Goal: Contribute content: Contribute content

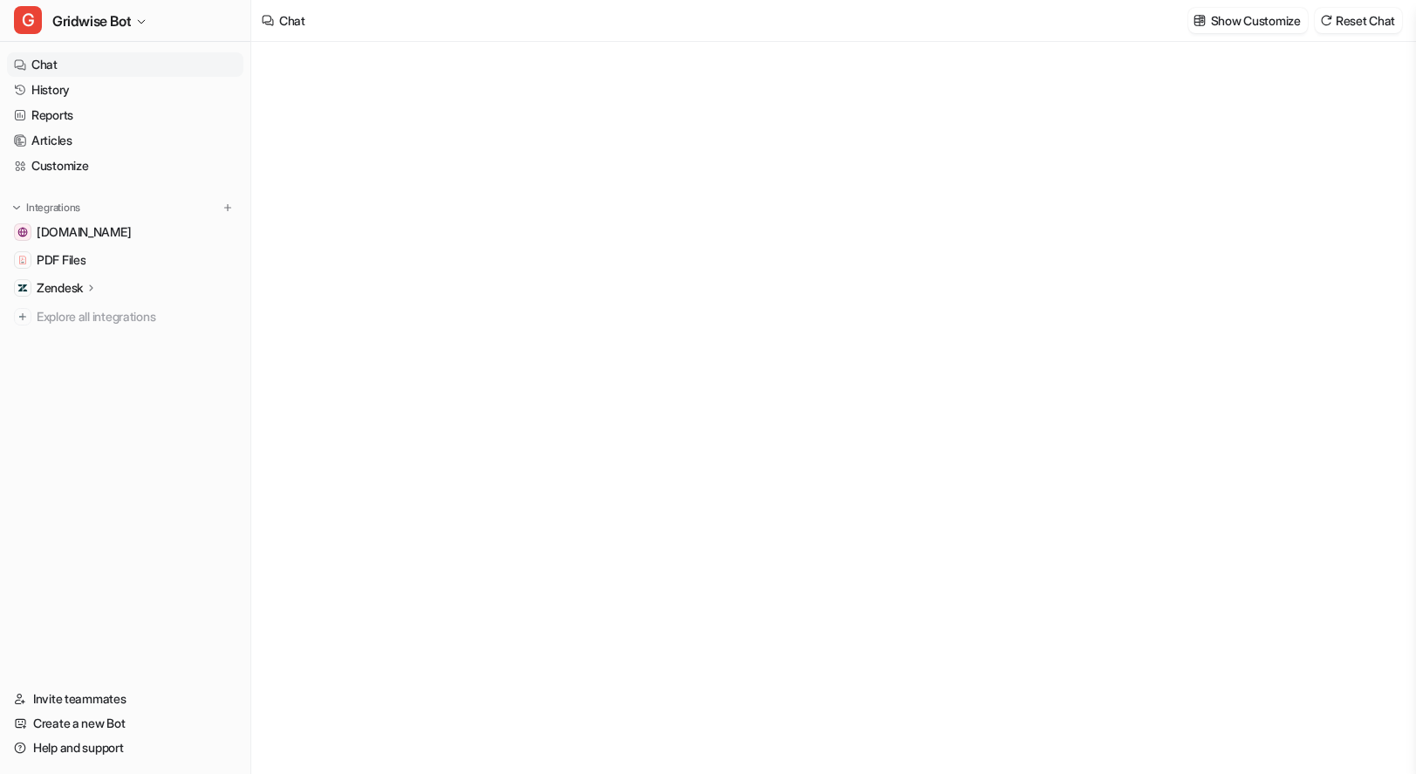
type textarea "**********"
click at [59, 98] on link "History" at bounding box center [125, 90] width 236 height 24
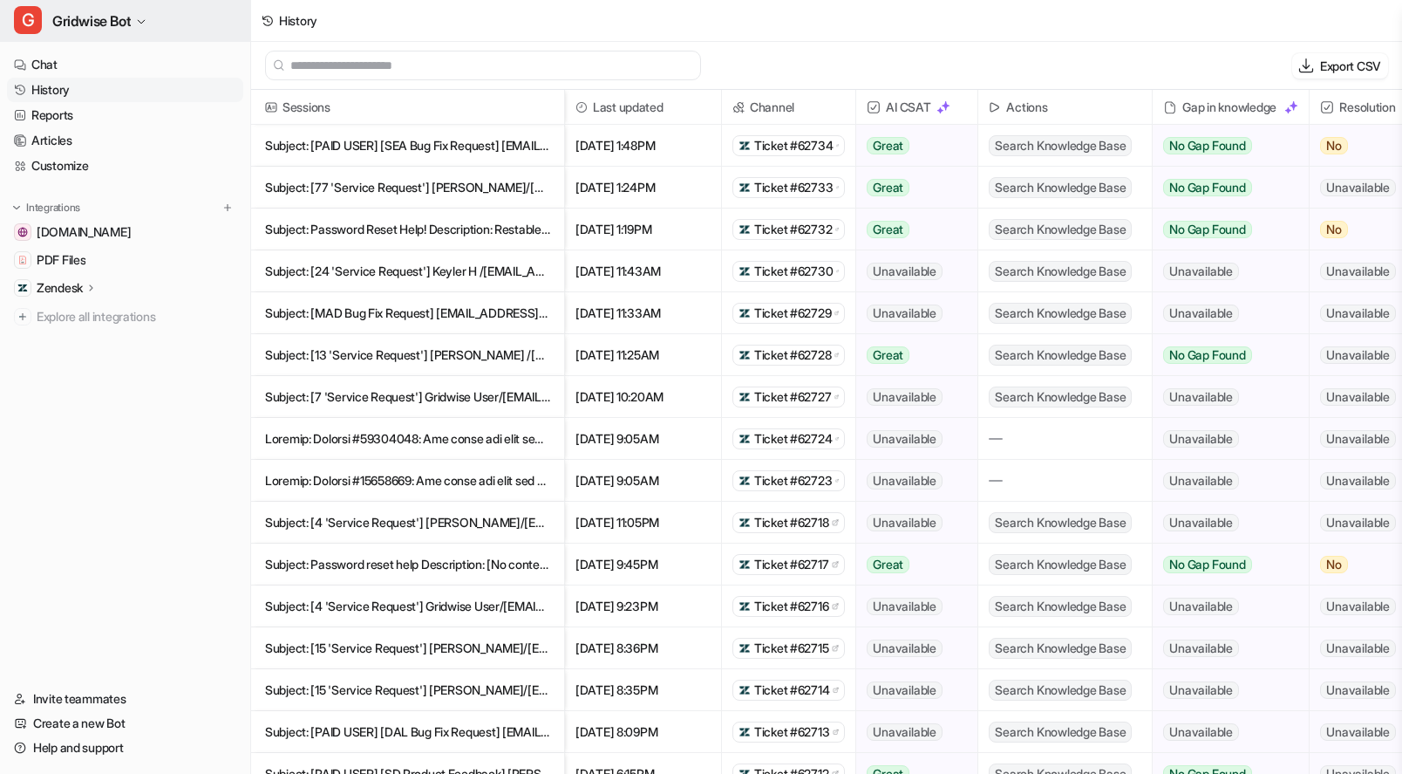
click at [99, 18] on span "Gridwise Bot" at bounding box center [91, 21] width 78 height 24
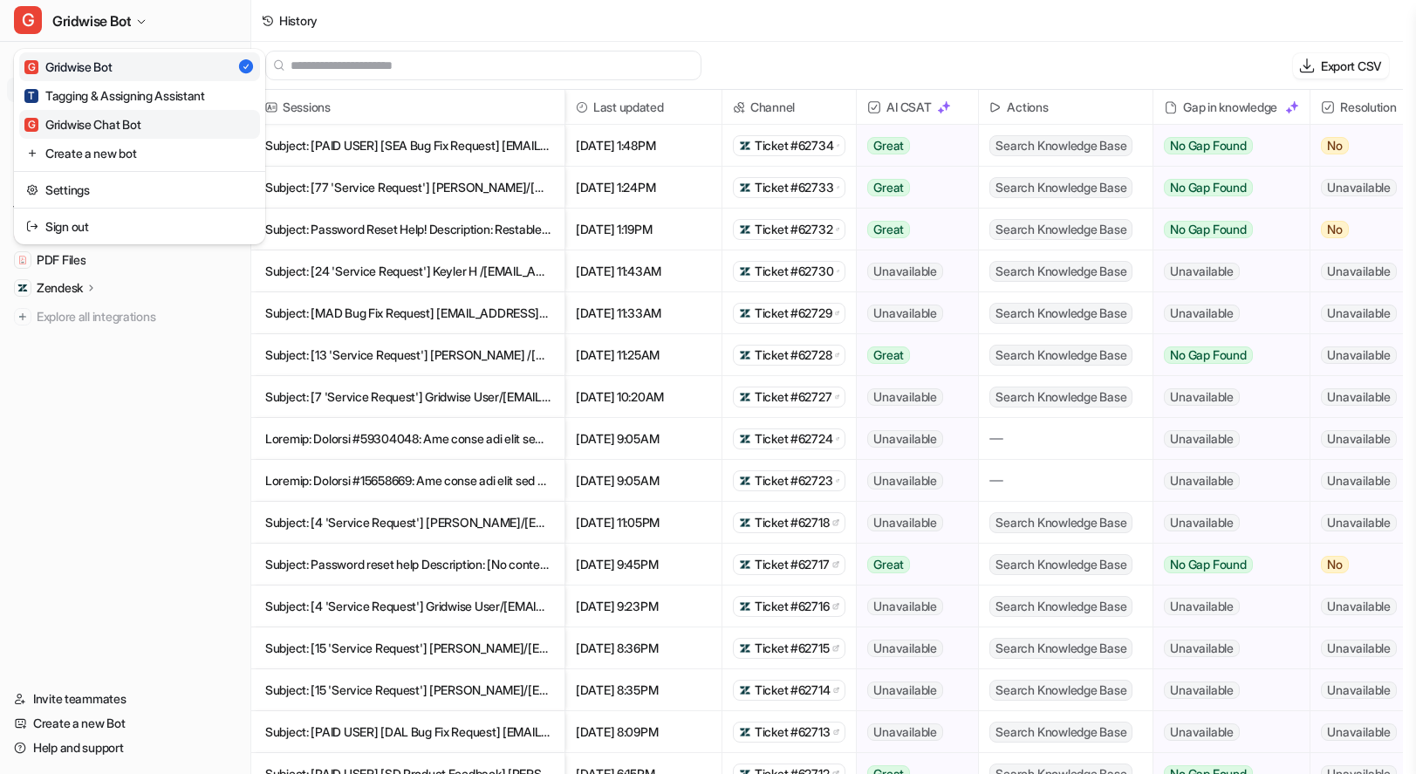
click at [137, 131] on div "G Gridwise Chat Bot" at bounding box center [82, 124] width 116 height 18
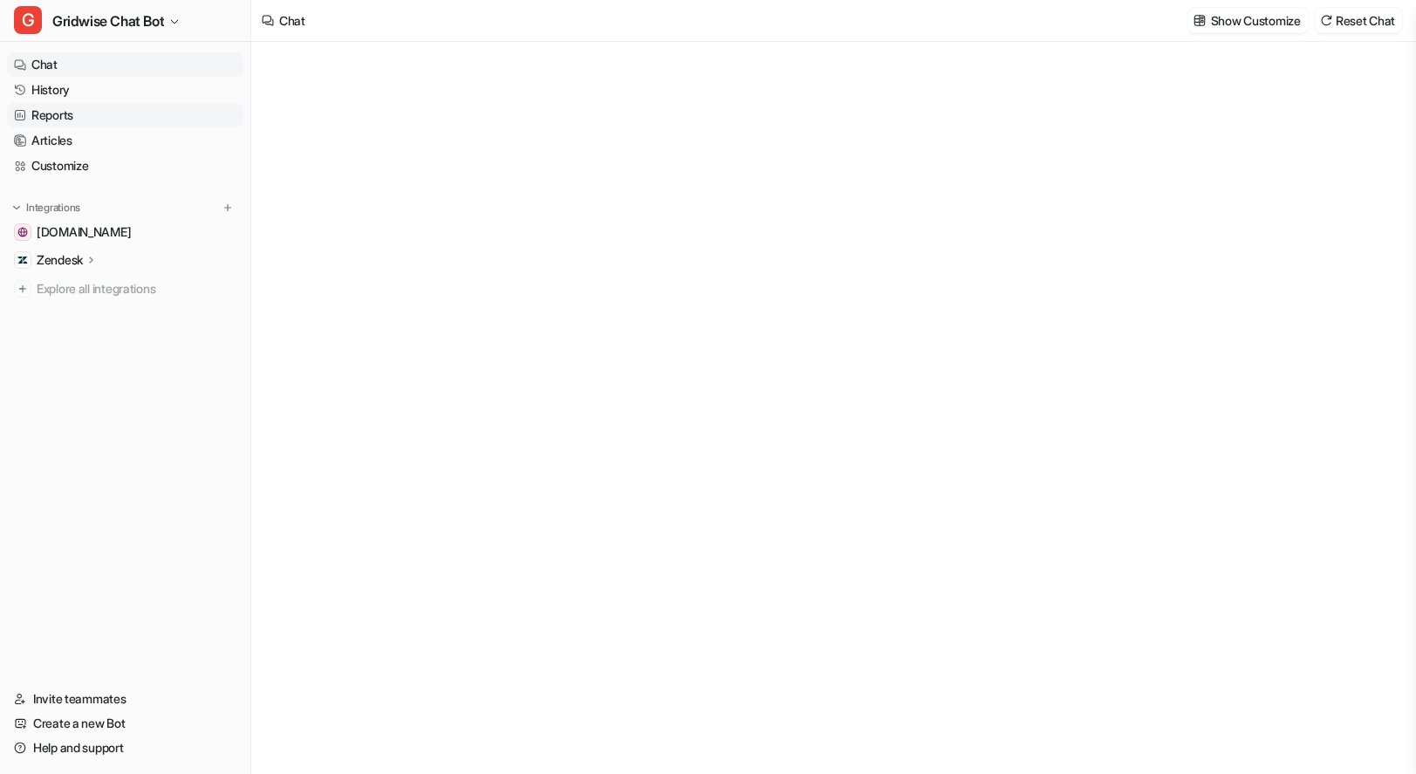
type textarea "**********"
click at [92, 119] on link "Reports" at bounding box center [125, 115] width 236 height 24
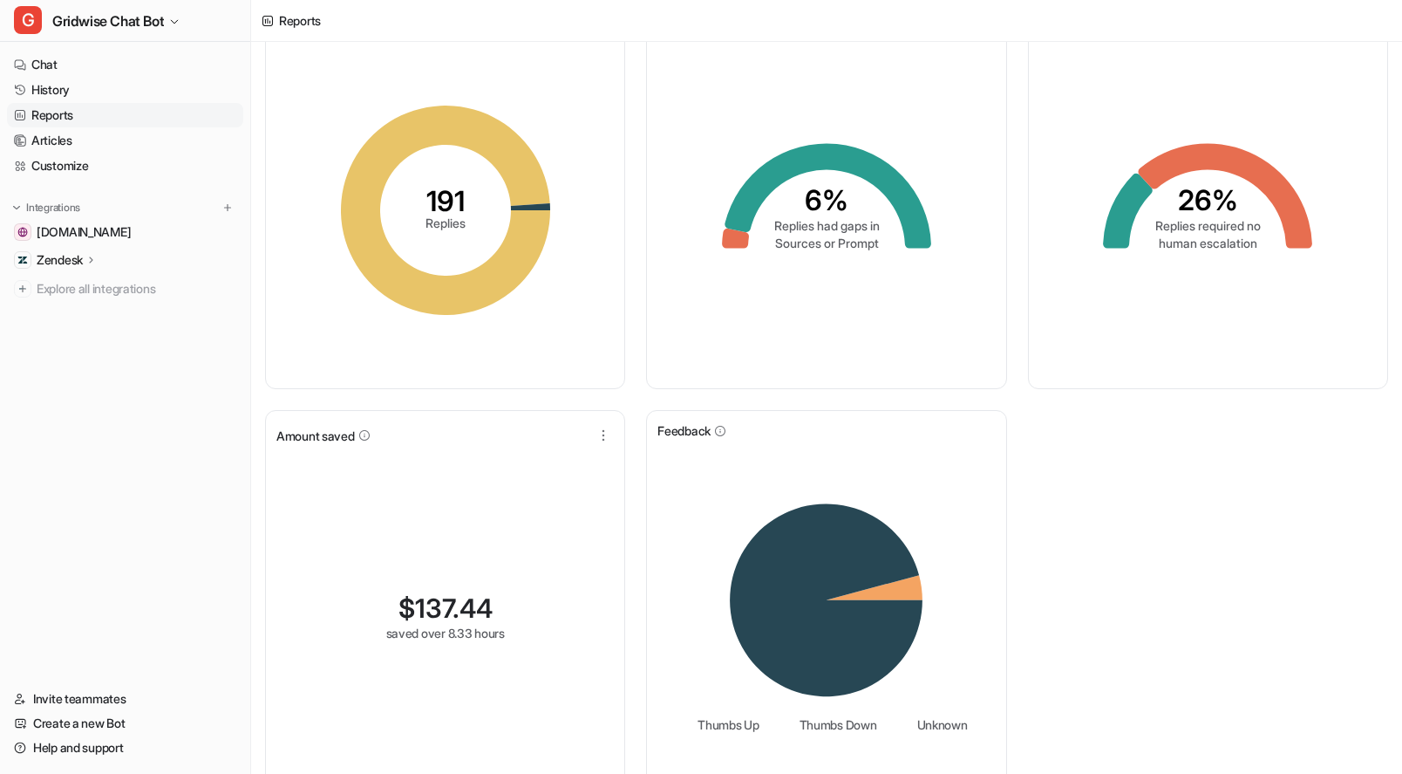
scroll to position [111, 0]
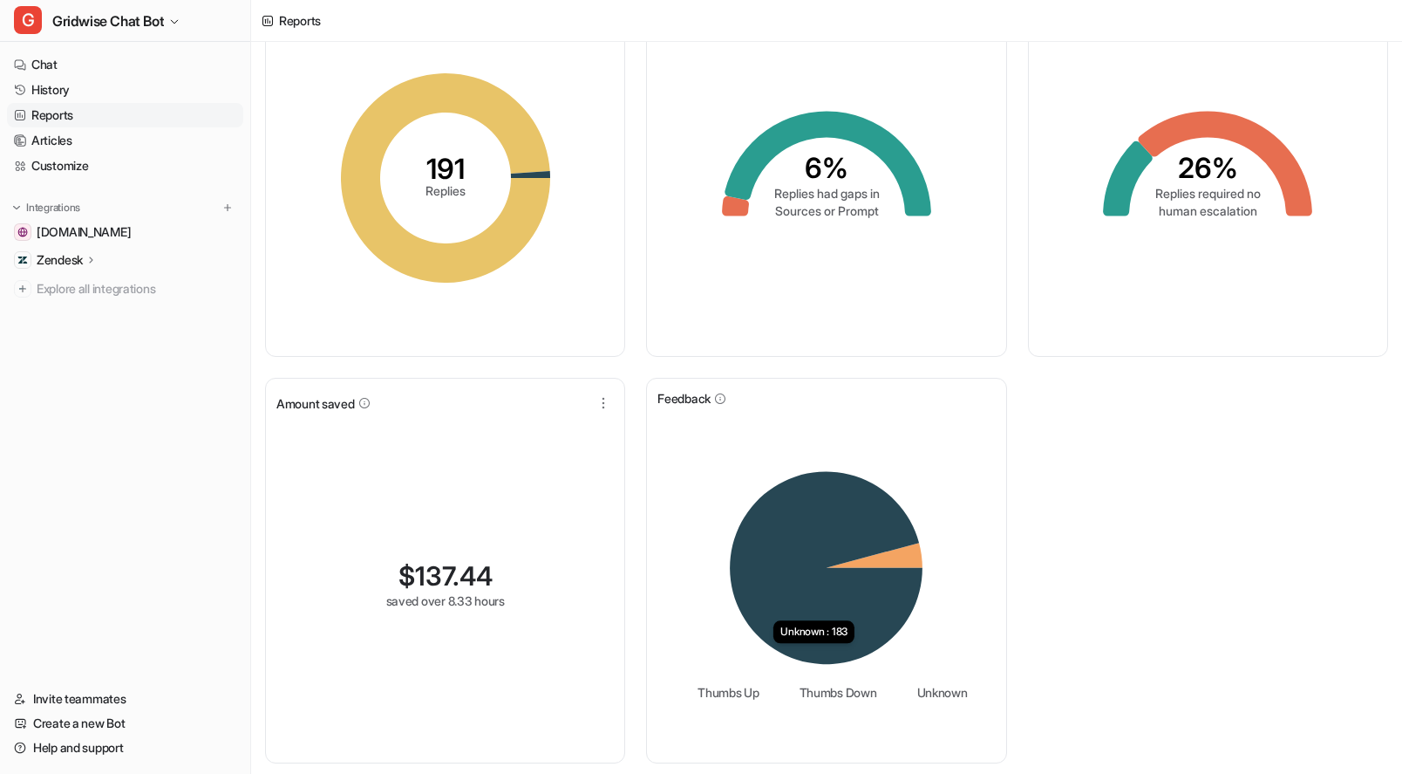
click at [1184, 577] on div "Replies created 191 Replies Gaps in training 6% Replies had gaps in Sources or …" at bounding box center [826, 371] width 1151 height 803
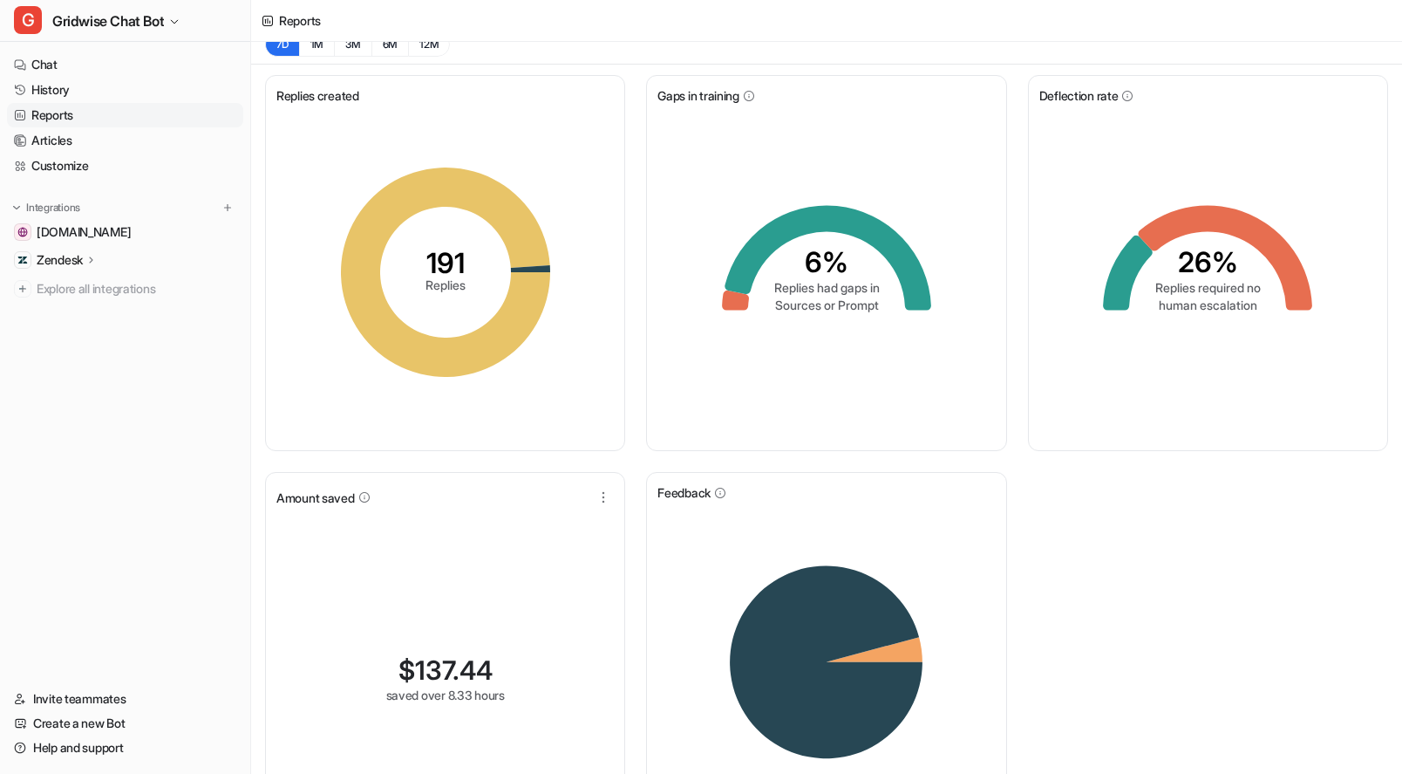
scroll to position [0, 0]
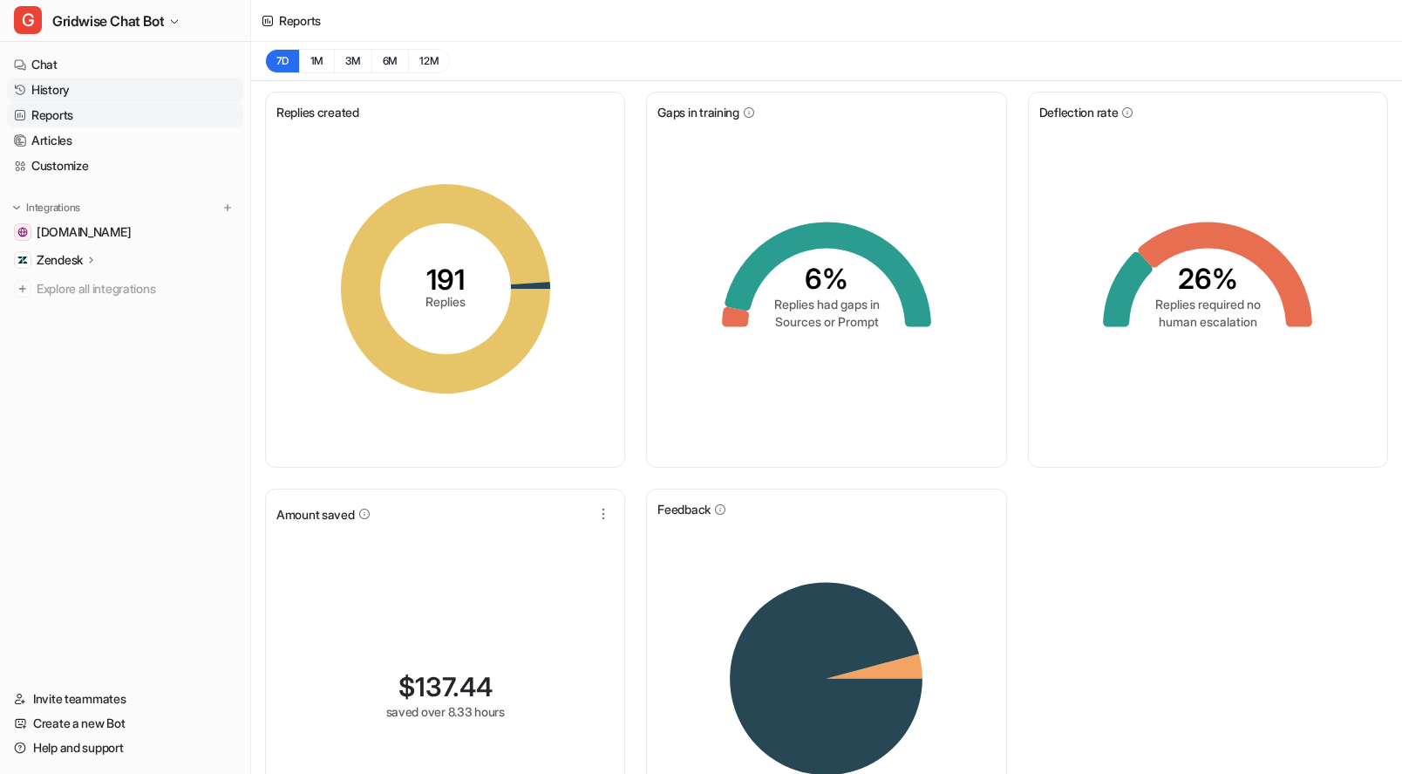
click at [78, 79] on link "History" at bounding box center [125, 90] width 236 height 24
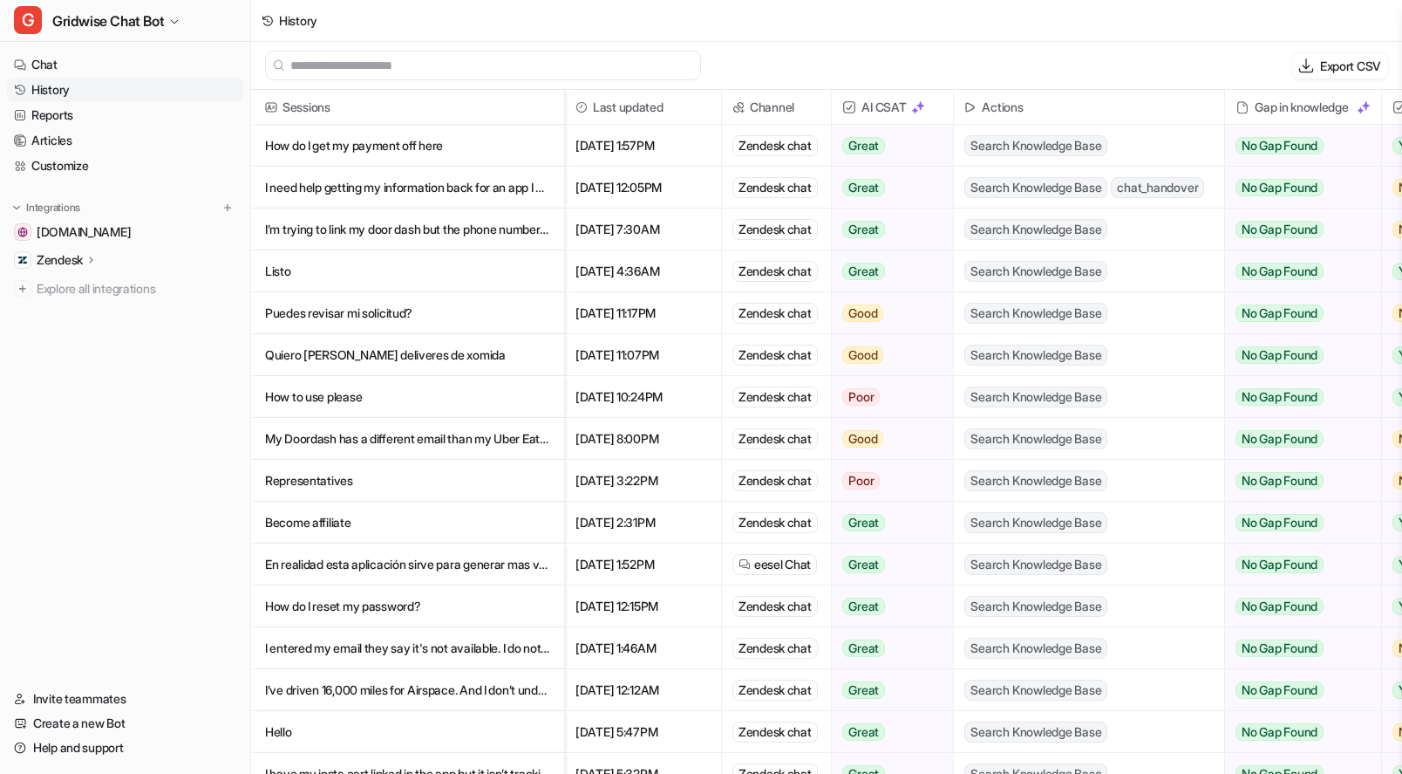
click at [421, 154] on p "How do I get my payment off here" at bounding box center [407, 146] width 285 height 42
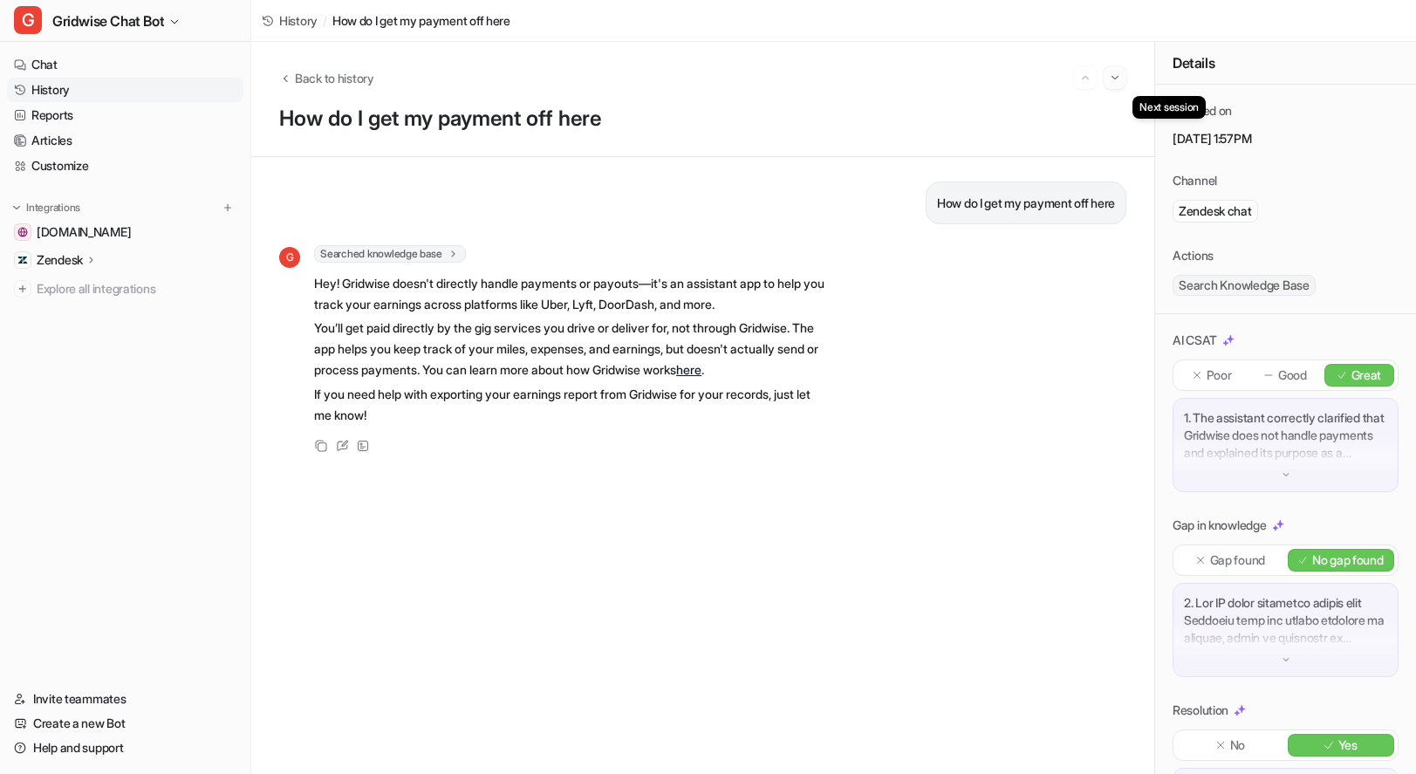
click at [1117, 77] on img "Go to next session" at bounding box center [1115, 78] width 12 height 16
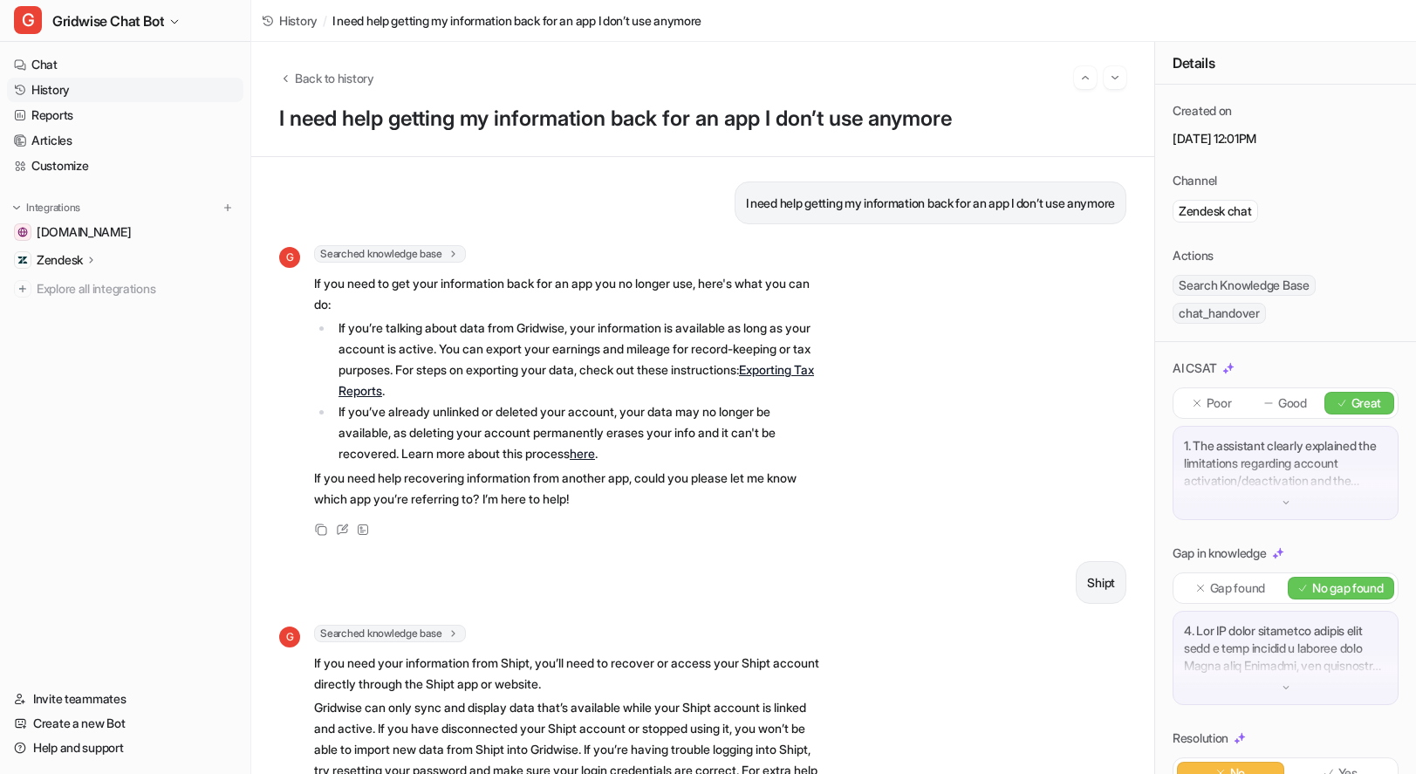
click at [1273, 487] on p "1. The assistant clearly explained the limitations regarding account activation…" at bounding box center [1285, 463] width 203 height 52
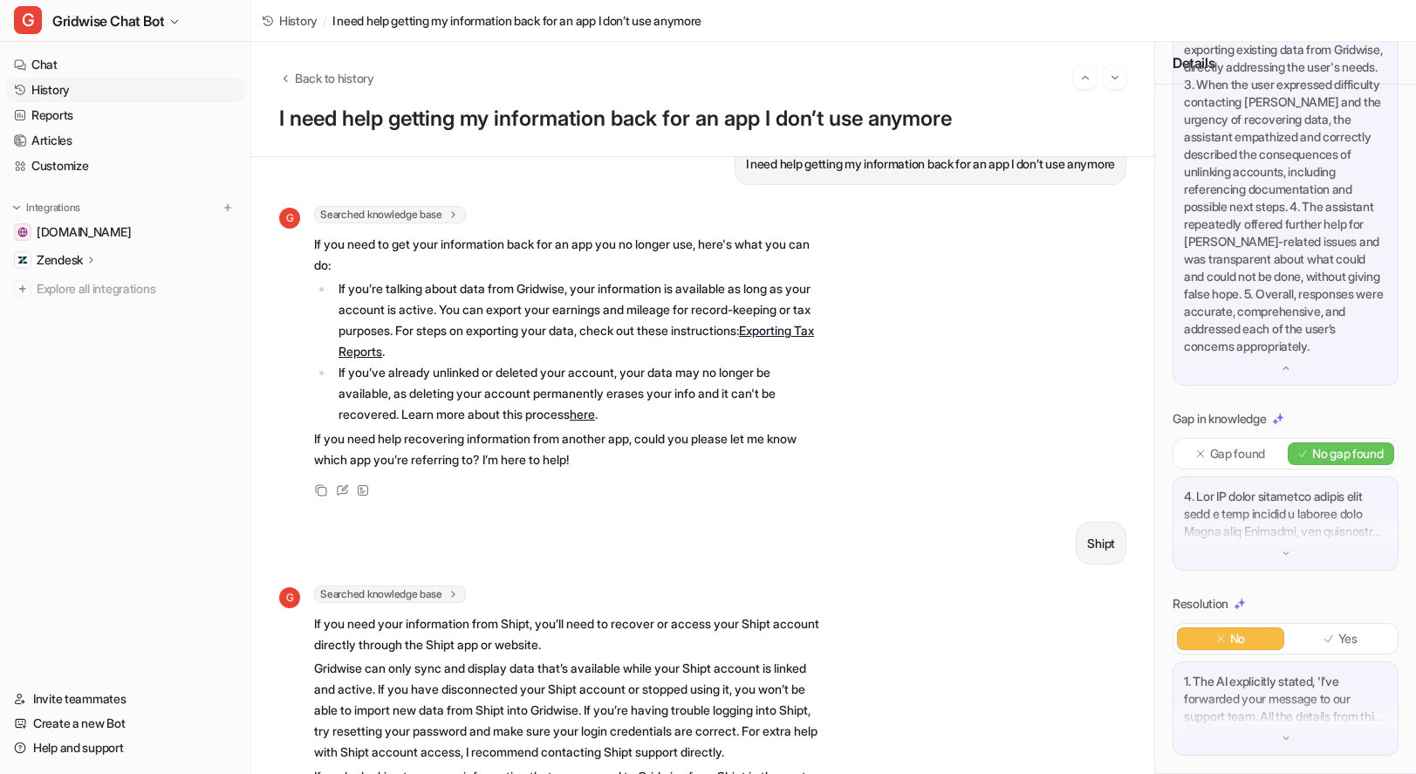
scroll to position [41, 0]
click at [1261, 718] on p "1. The AI explicitly stated, 'I’ve forwarded your message to our support team. …" at bounding box center [1285, 698] width 203 height 52
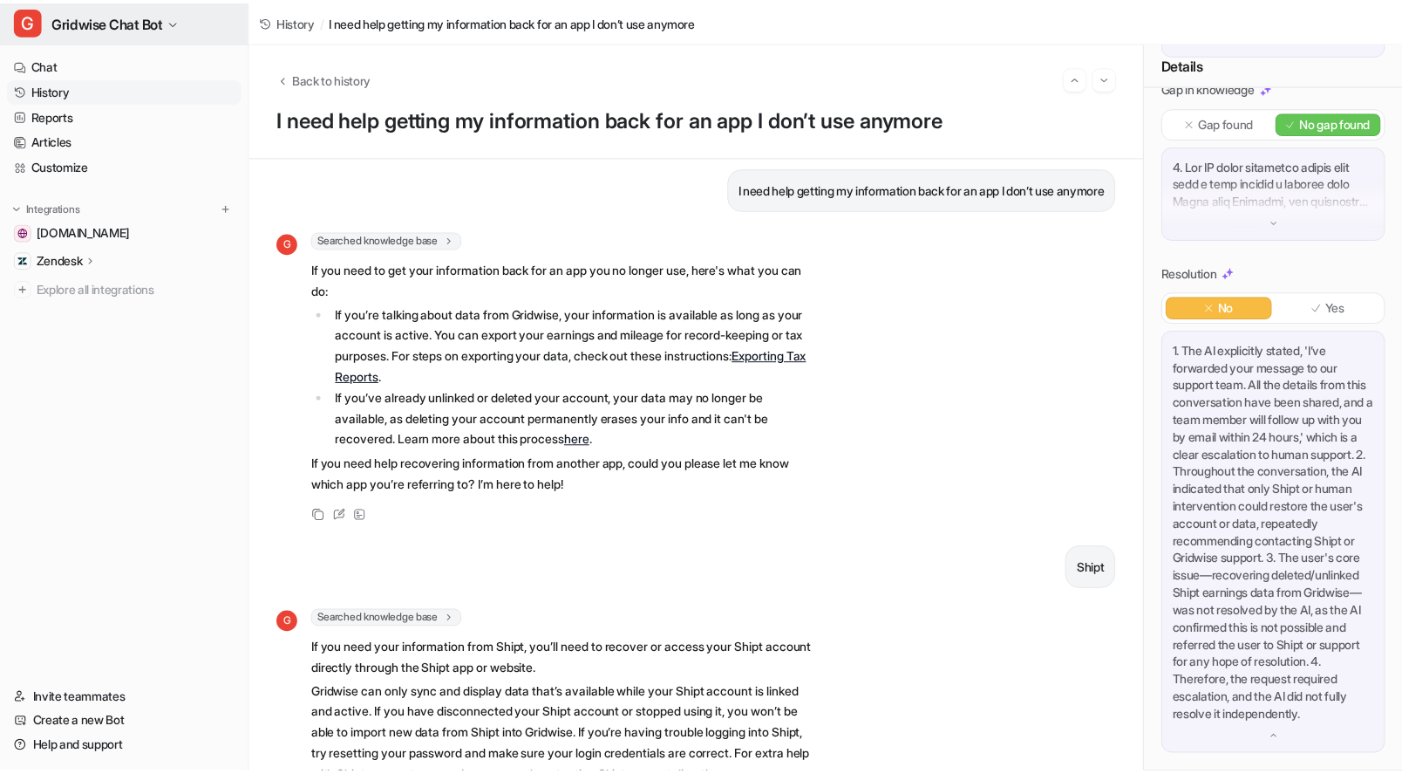
scroll to position [0, 0]
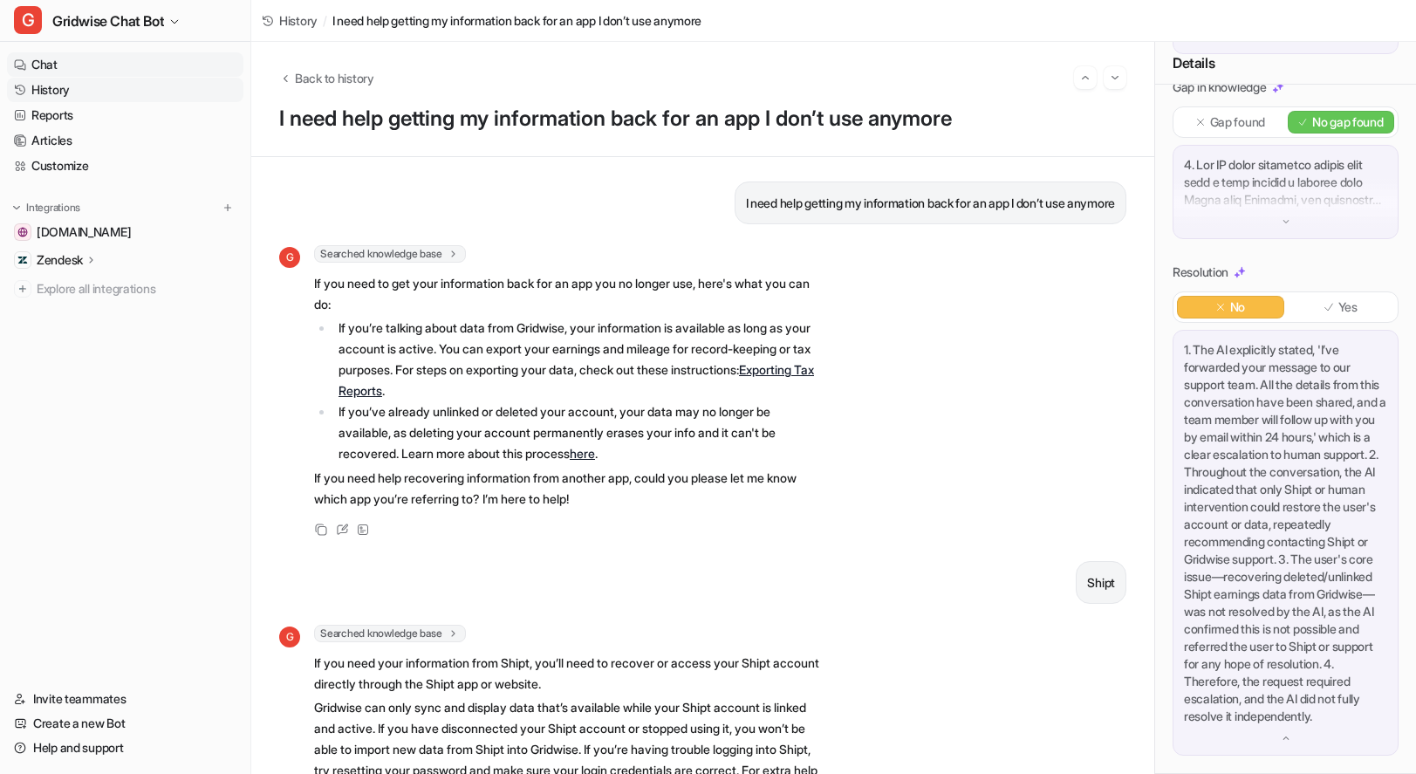
click at [81, 62] on link "Chat" at bounding box center [125, 64] width 236 height 24
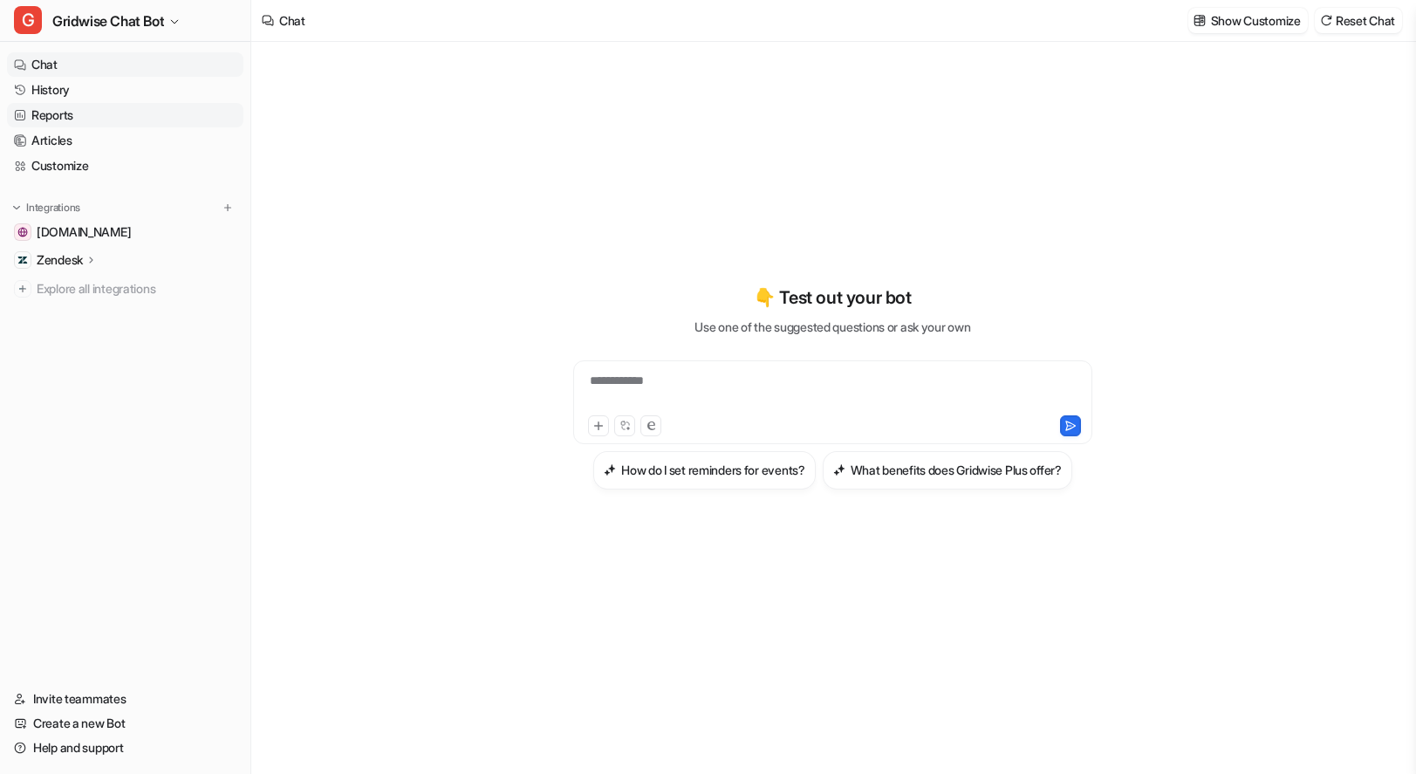
click at [38, 111] on link "Reports" at bounding box center [125, 115] width 236 height 24
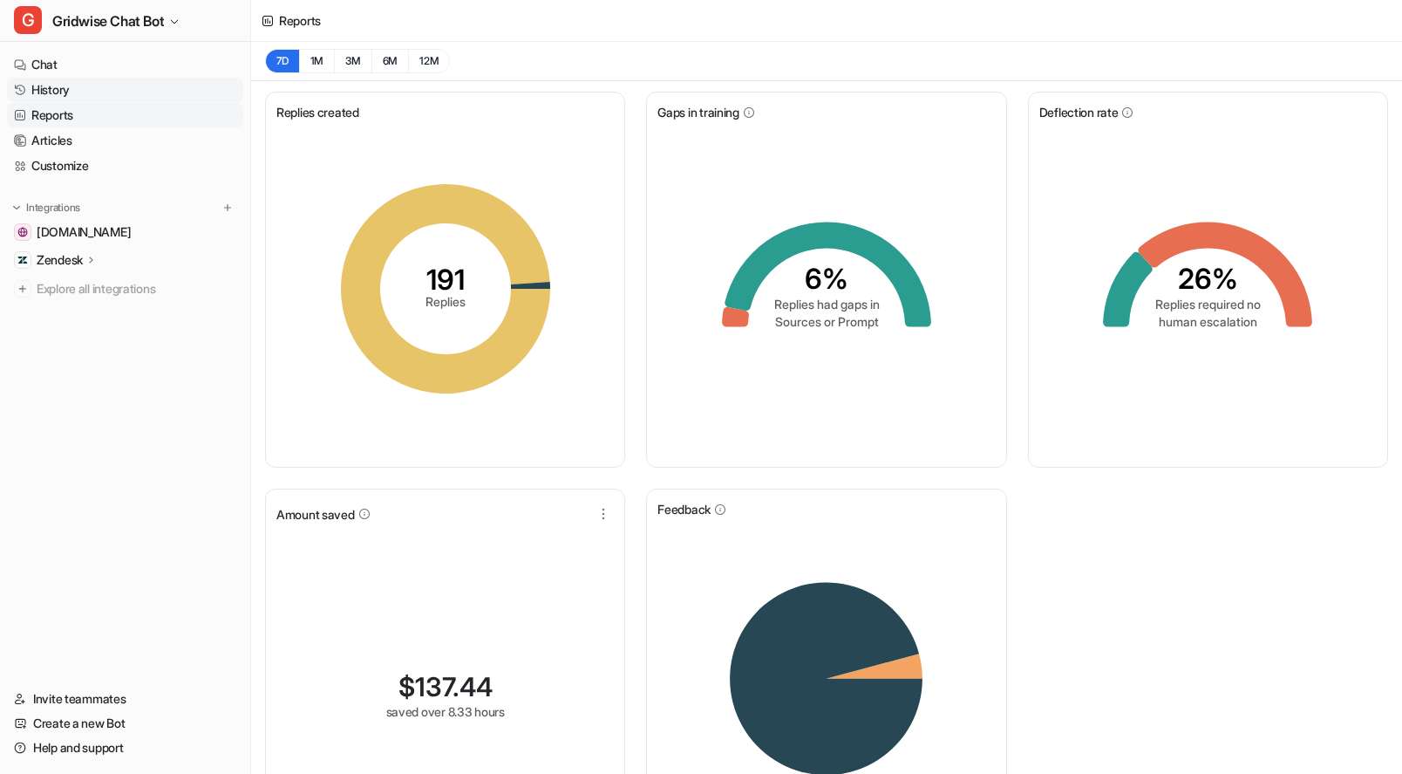
click at [72, 85] on link "History" at bounding box center [125, 90] width 236 height 24
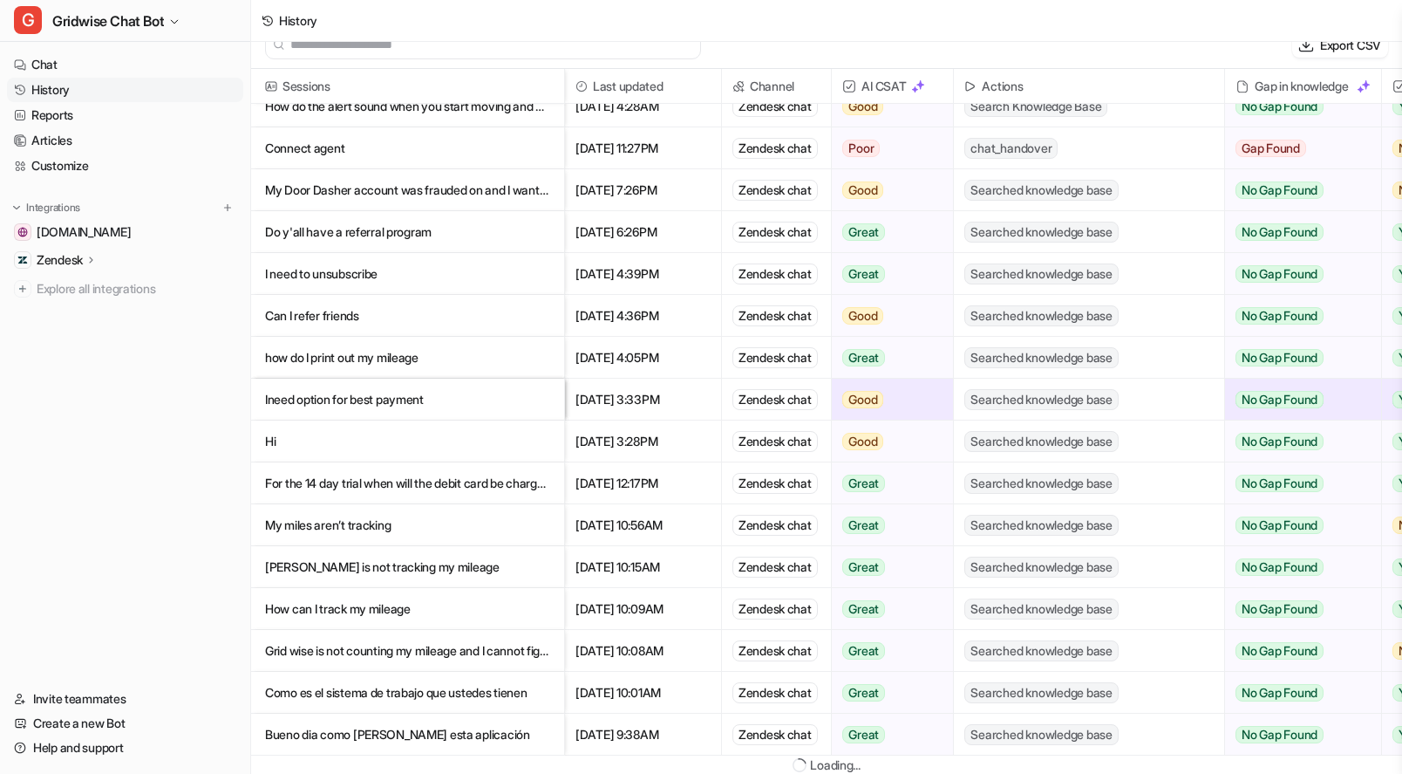
scroll to position [743, 0]
click at [447, 557] on p "[PERSON_NAME] is not tracking my mileage" at bounding box center [407, 567] width 285 height 42
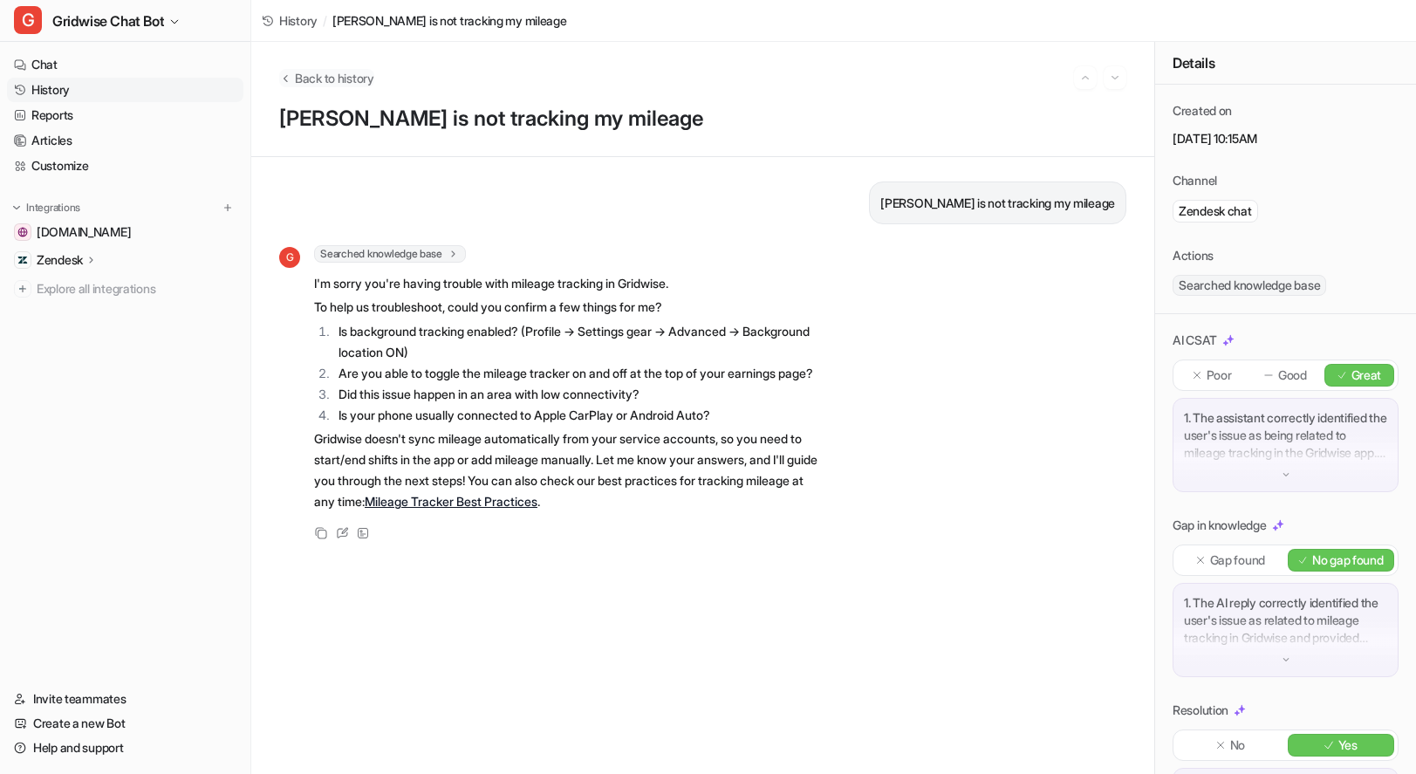
click at [357, 75] on span "Back to history" at bounding box center [334, 78] width 79 height 18
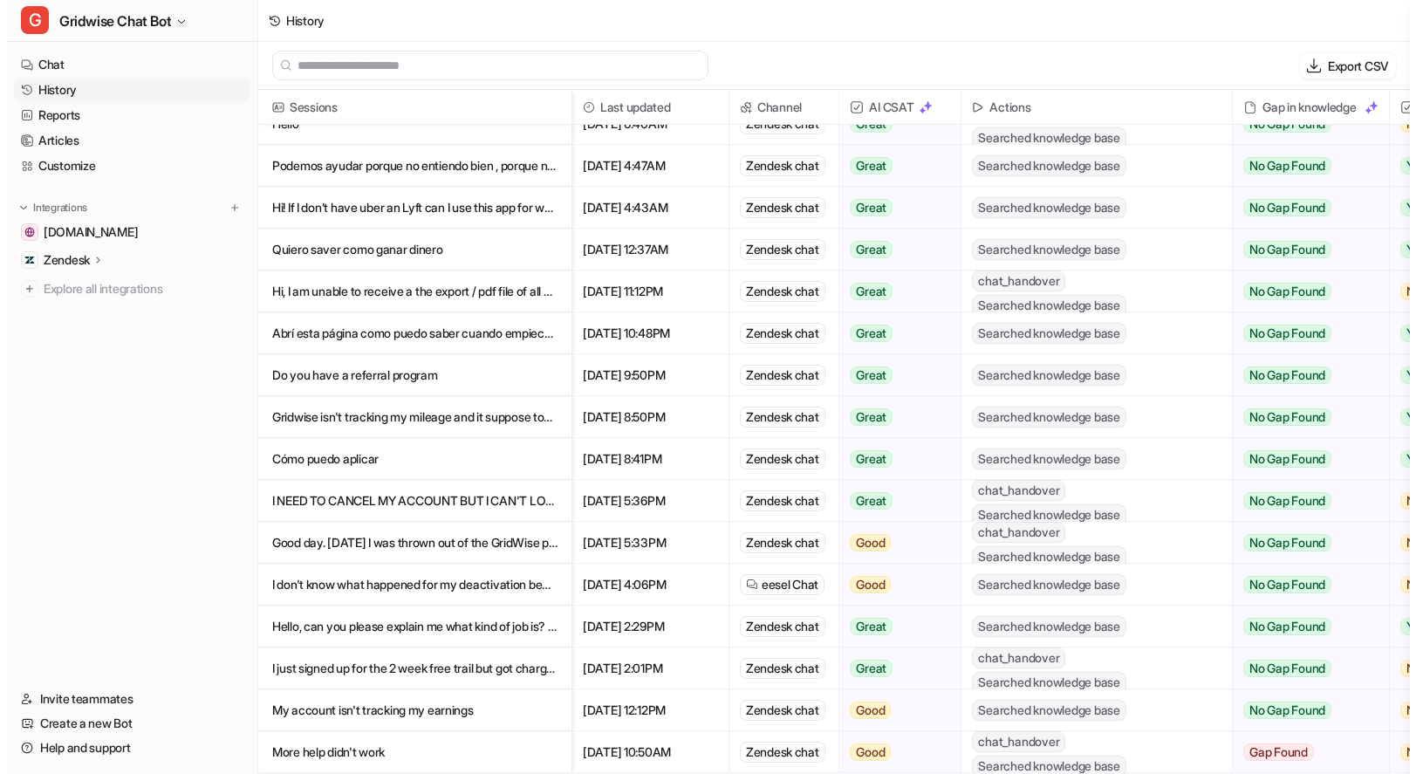
scroll to position [1457, 0]
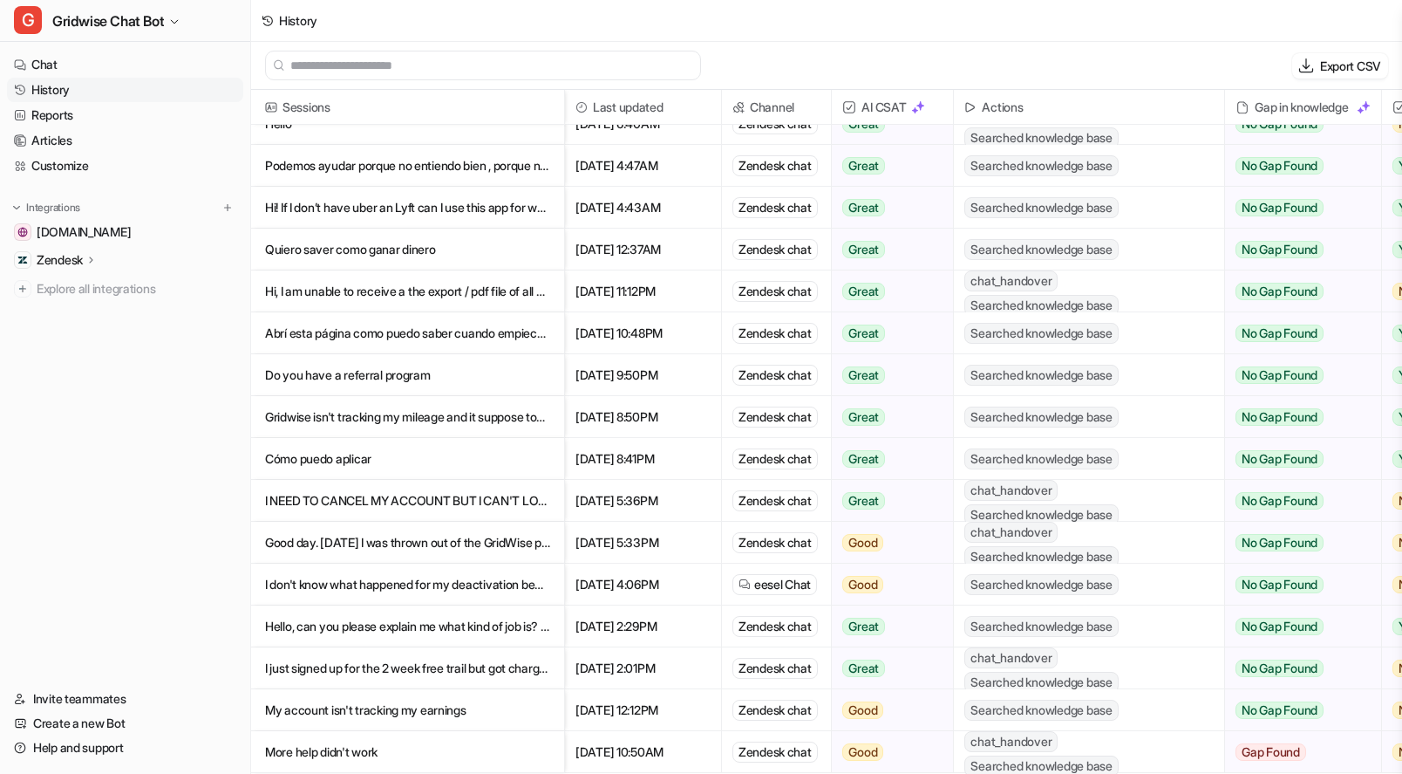
click at [488, 488] on p "I NEED TO CANCEL MY ACCOUNT BUT I CAN'T LOGIN TO MY ACCOUNT" at bounding box center [407, 501] width 285 height 42
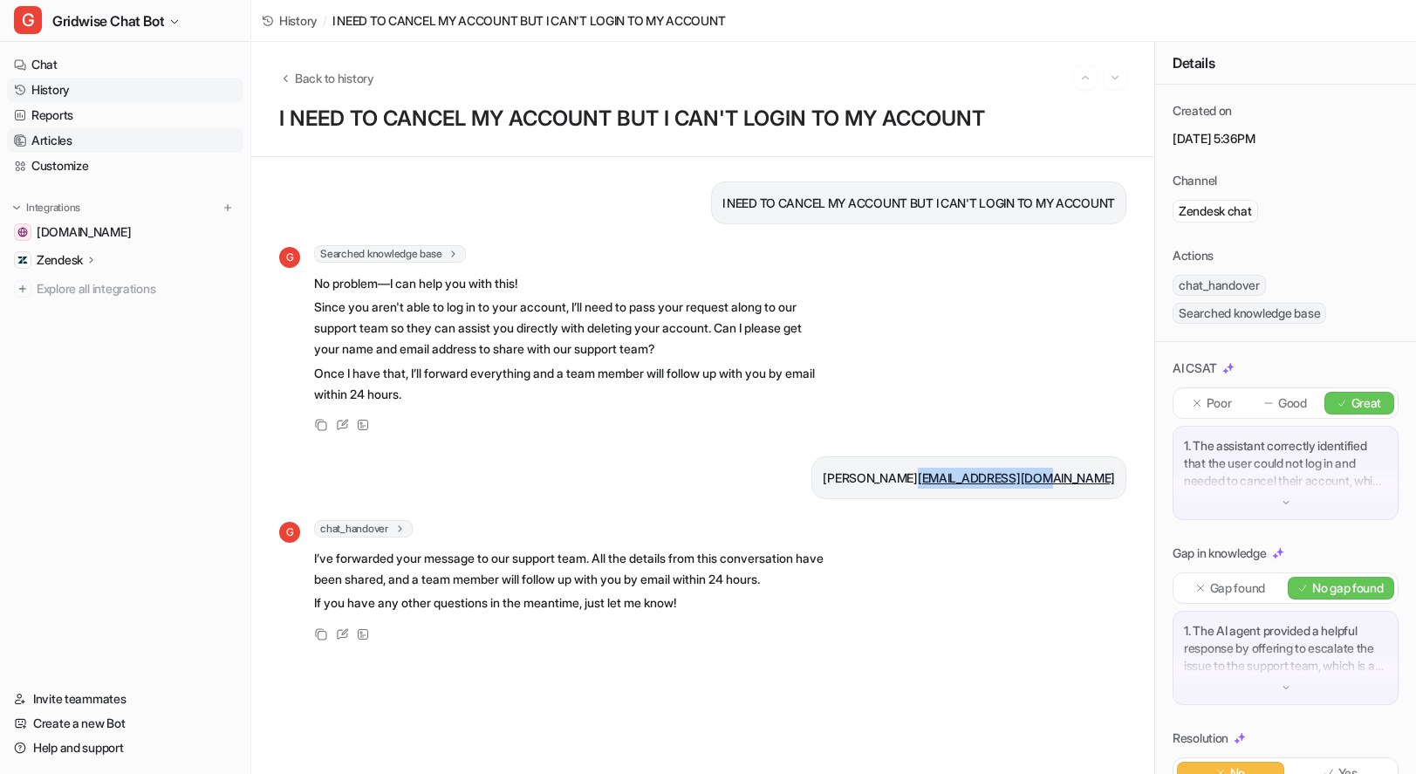
click at [49, 140] on link "Articles" at bounding box center [125, 140] width 236 height 24
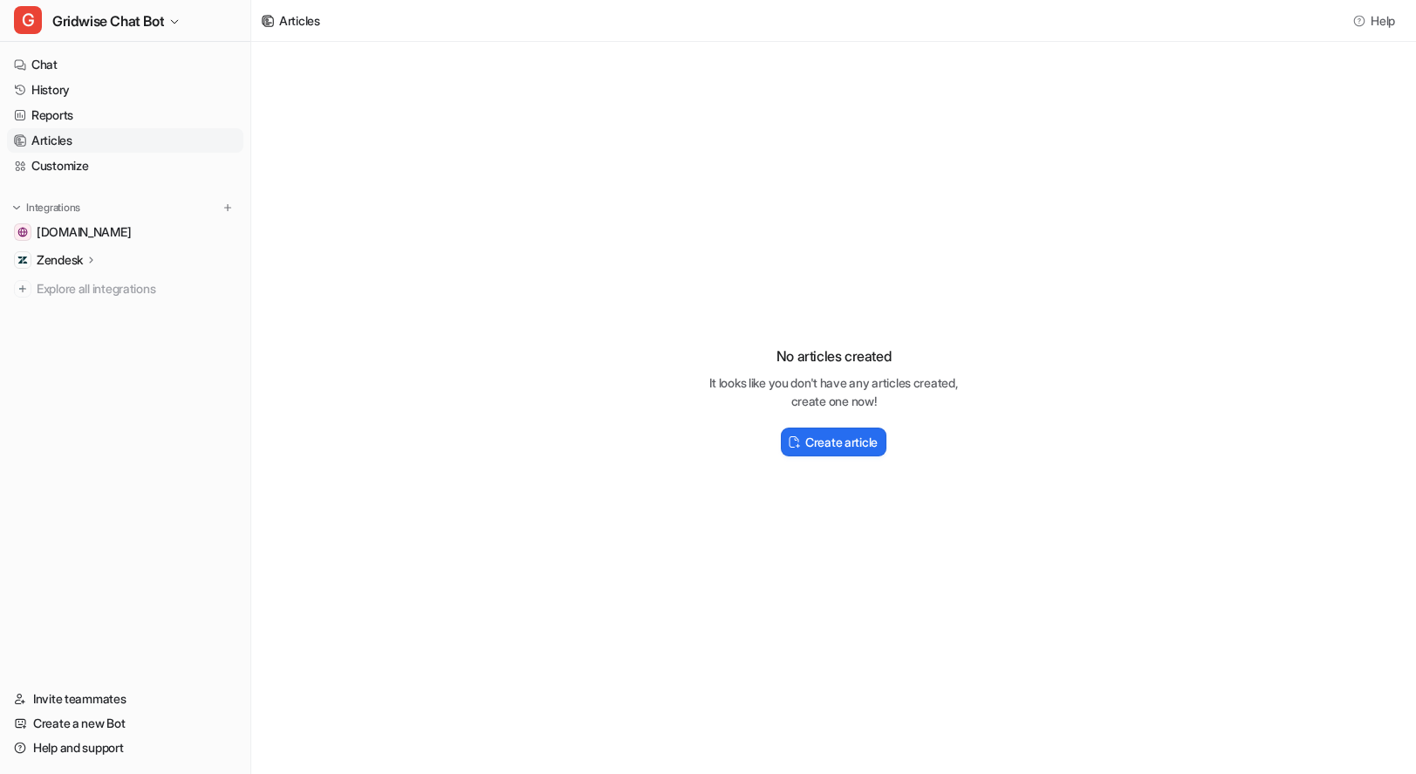
click at [186, 456] on nav "Chat History Reports Articles Customize Integrations [DOMAIN_NAME] Zendesk Over…" at bounding box center [125, 358] width 250 height 627
click at [874, 454] on button "Create article" at bounding box center [834, 441] width 106 height 29
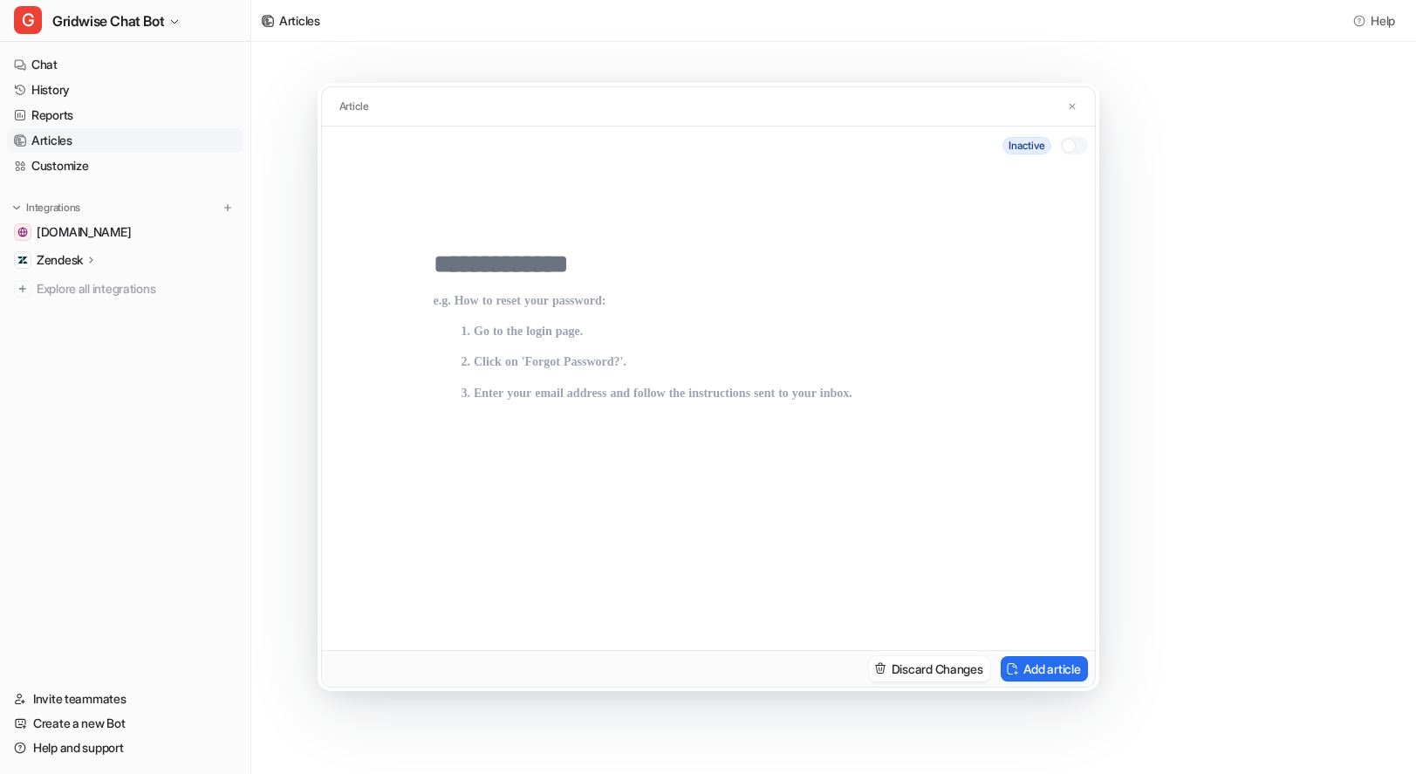
click at [857, 433] on p at bounding box center [707, 454] width 549 height 321
click at [545, 276] on input "text" at bounding box center [707, 264] width 549 height 31
type input "**********"
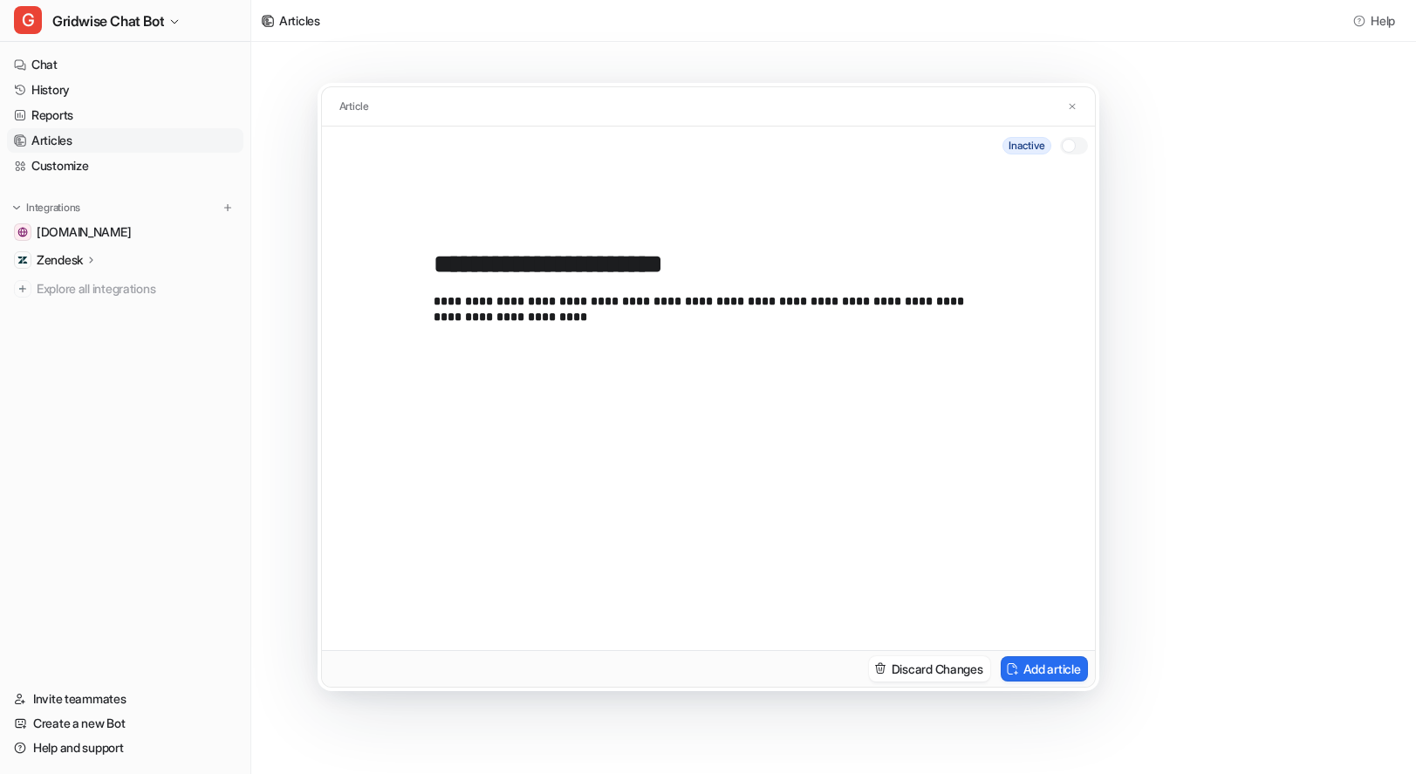
click at [446, 298] on p "**********" at bounding box center [707, 454] width 549 height 321
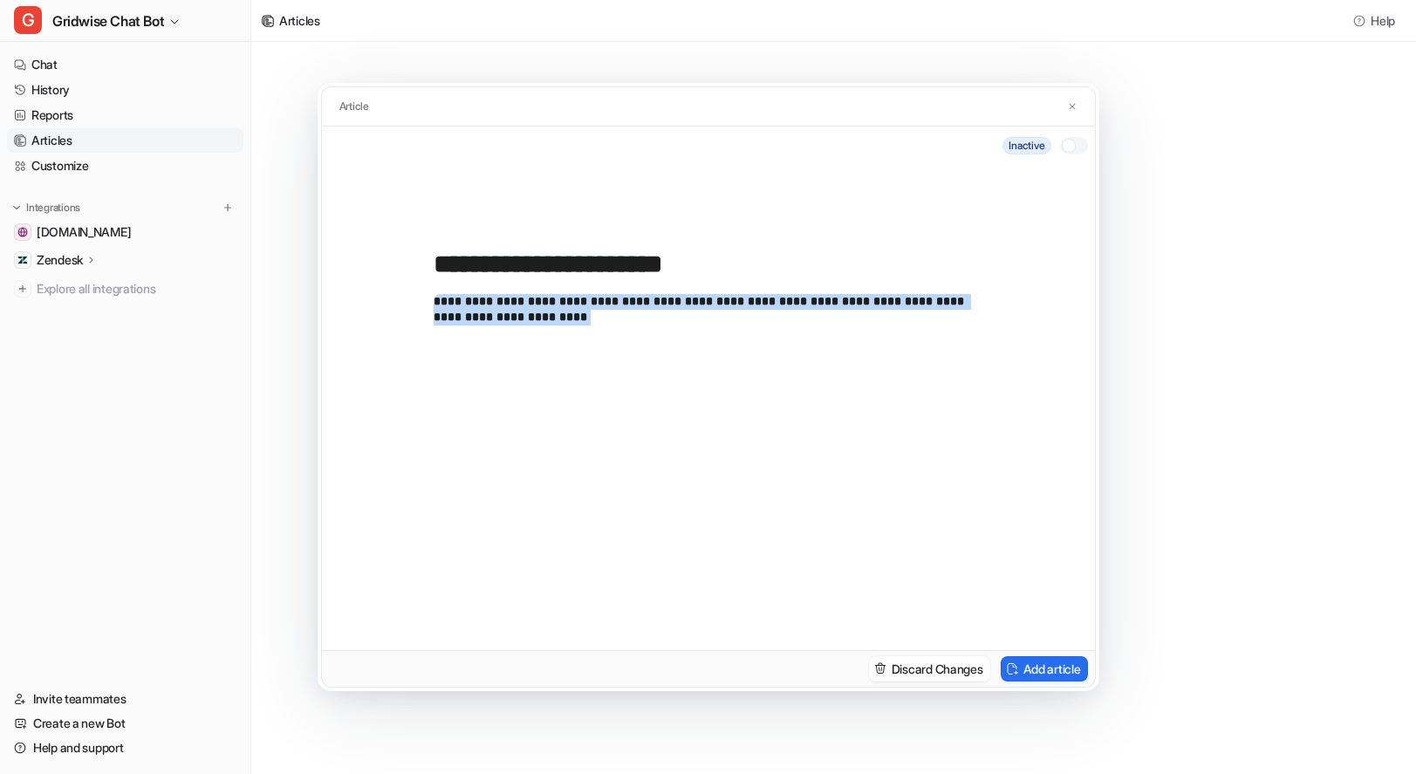
click at [446, 298] on p "**********" at bounding box center [707, 454] width 549 height 321
copy p "*"
click at [487, 313] on p "**********" at bounding box center [707, 454] width 549 height 321
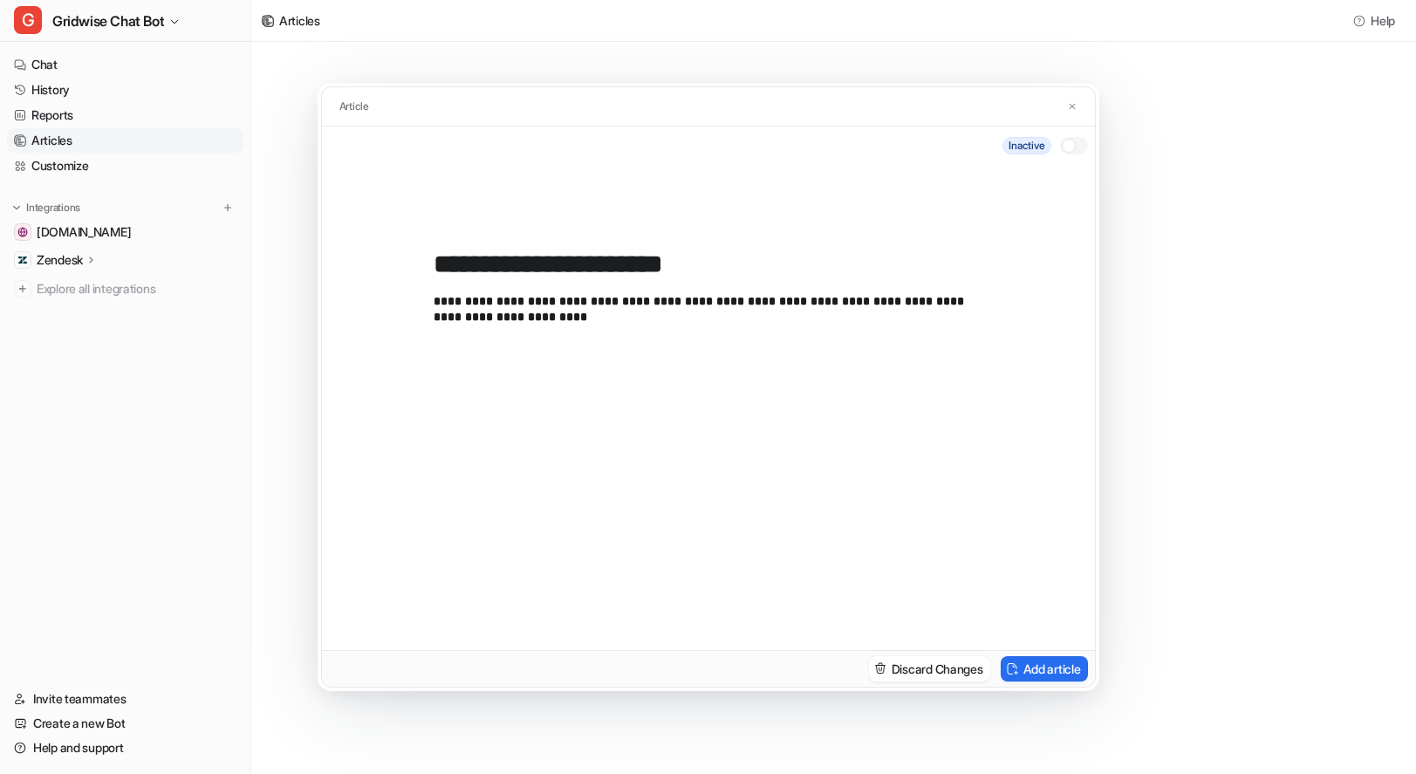
click at [482, 311] on p "**********" at bounding box center [707, 454] width 549 height 321
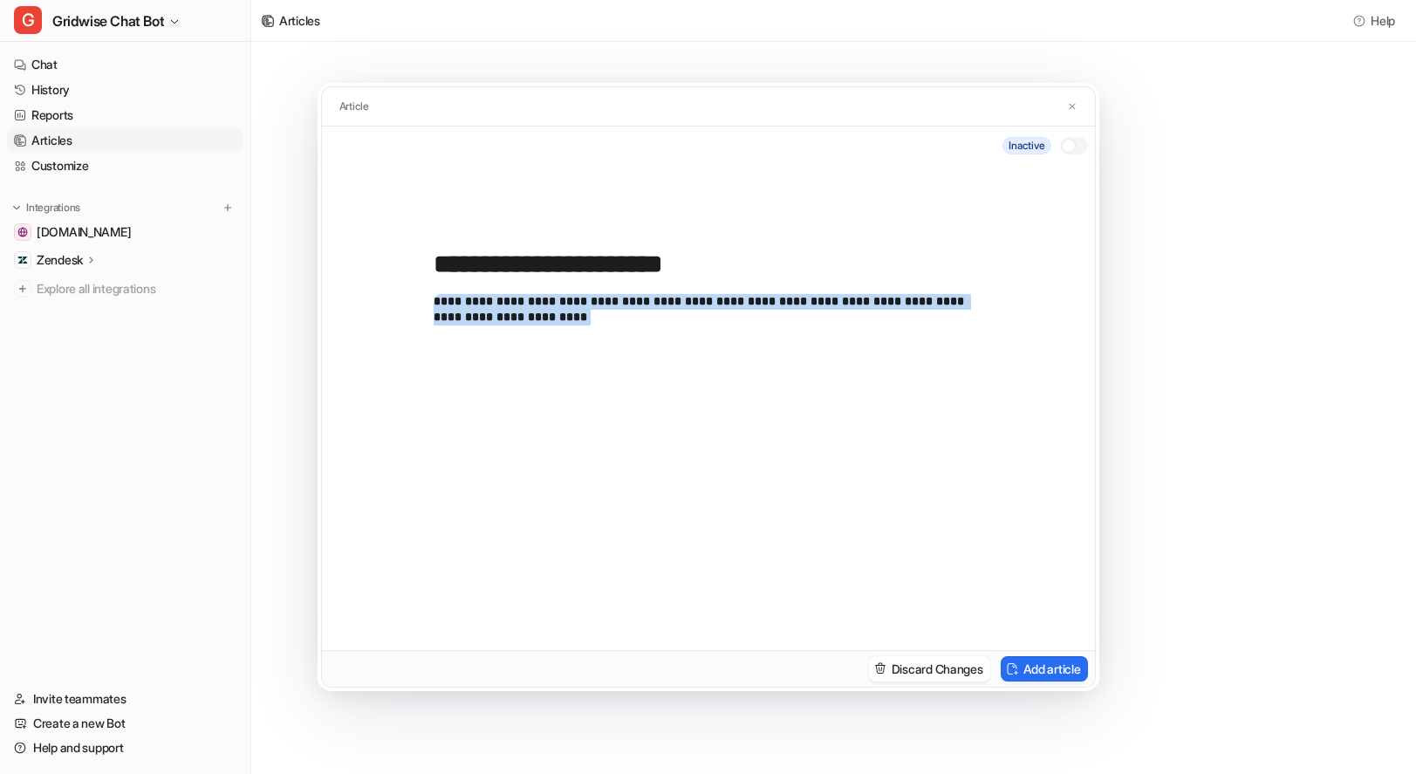
click at [482, 311] on p "**********" at bounding box center [707, 454] width 549 height 321
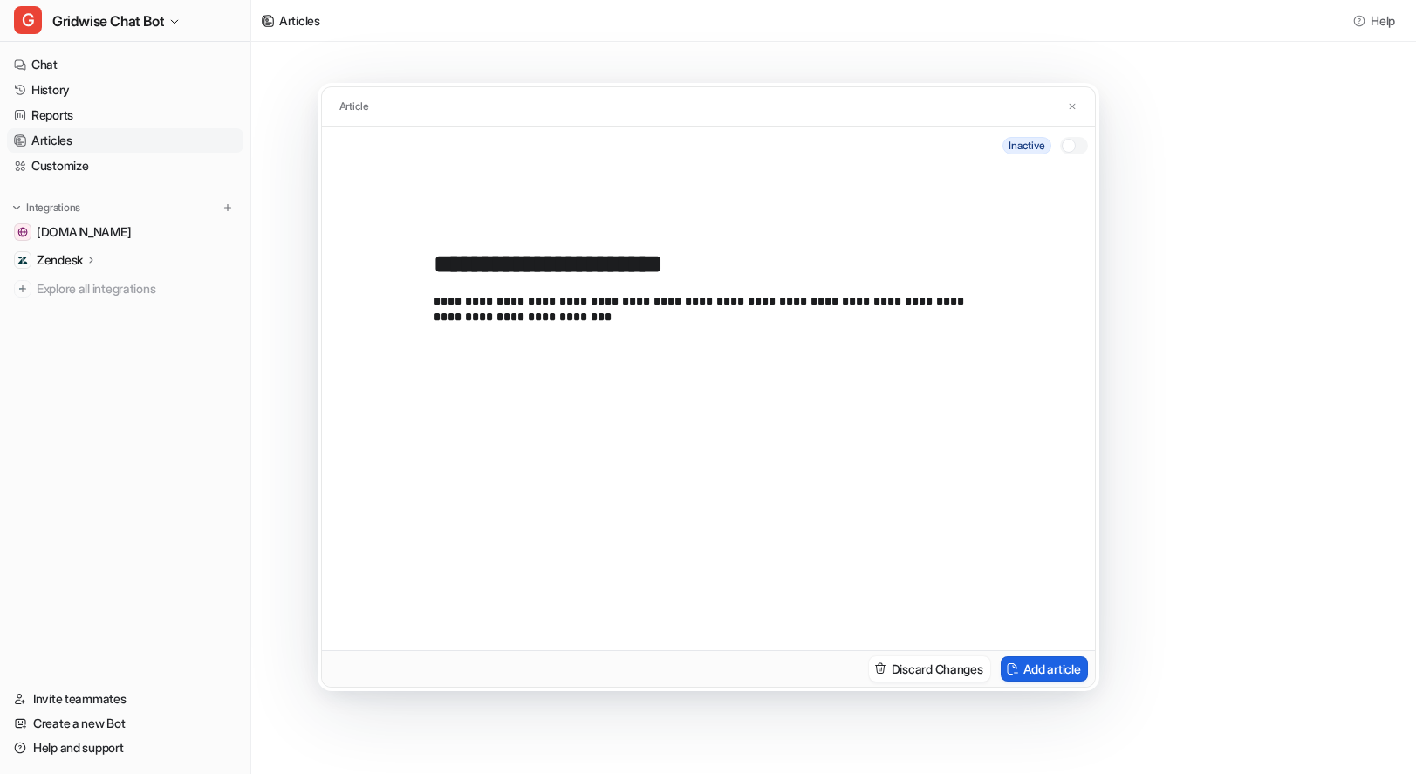
click at [1054, 677] on button "Add article" at bounding box center [1043, 668] width 87 height 25
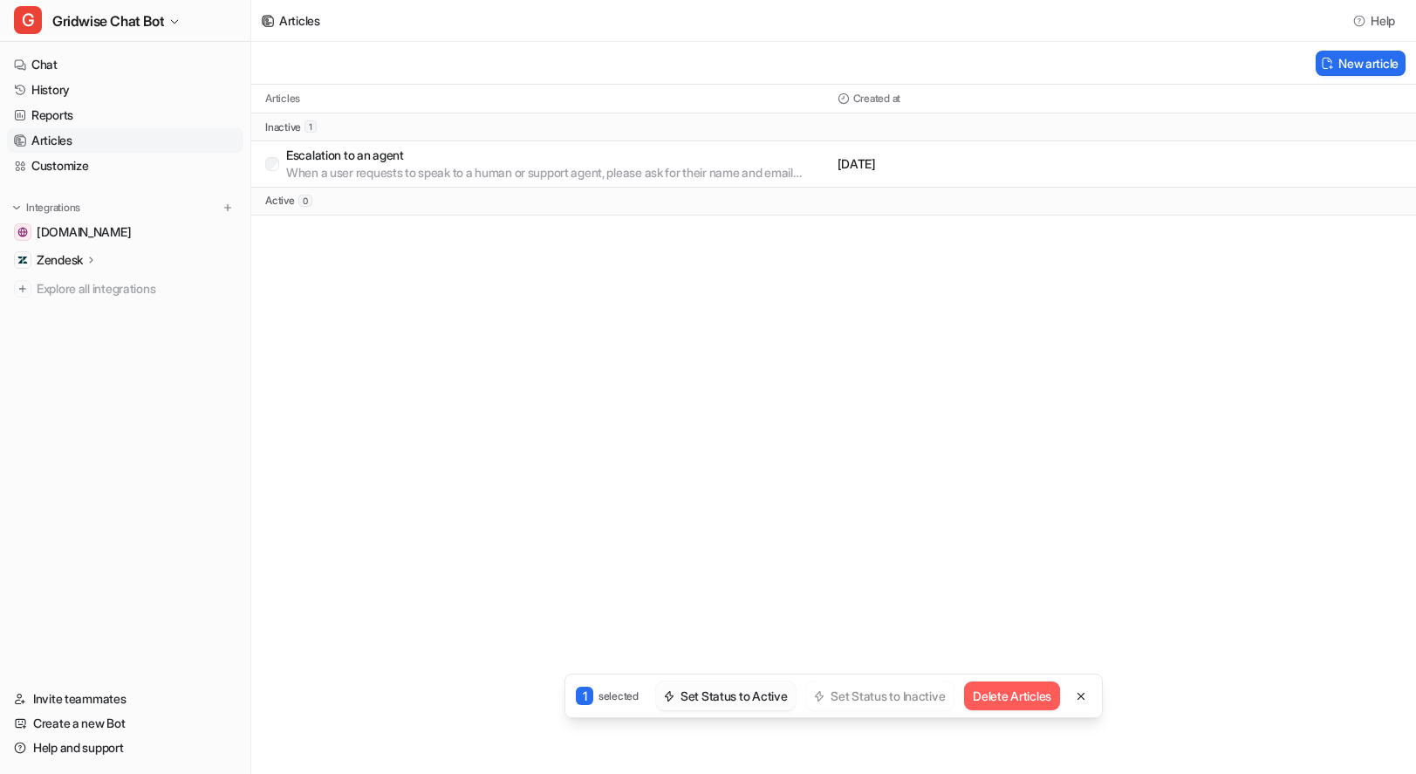
click at [738, 698] on button "Set Status to Active" at bounding box center [726, 695] width 140 height 29
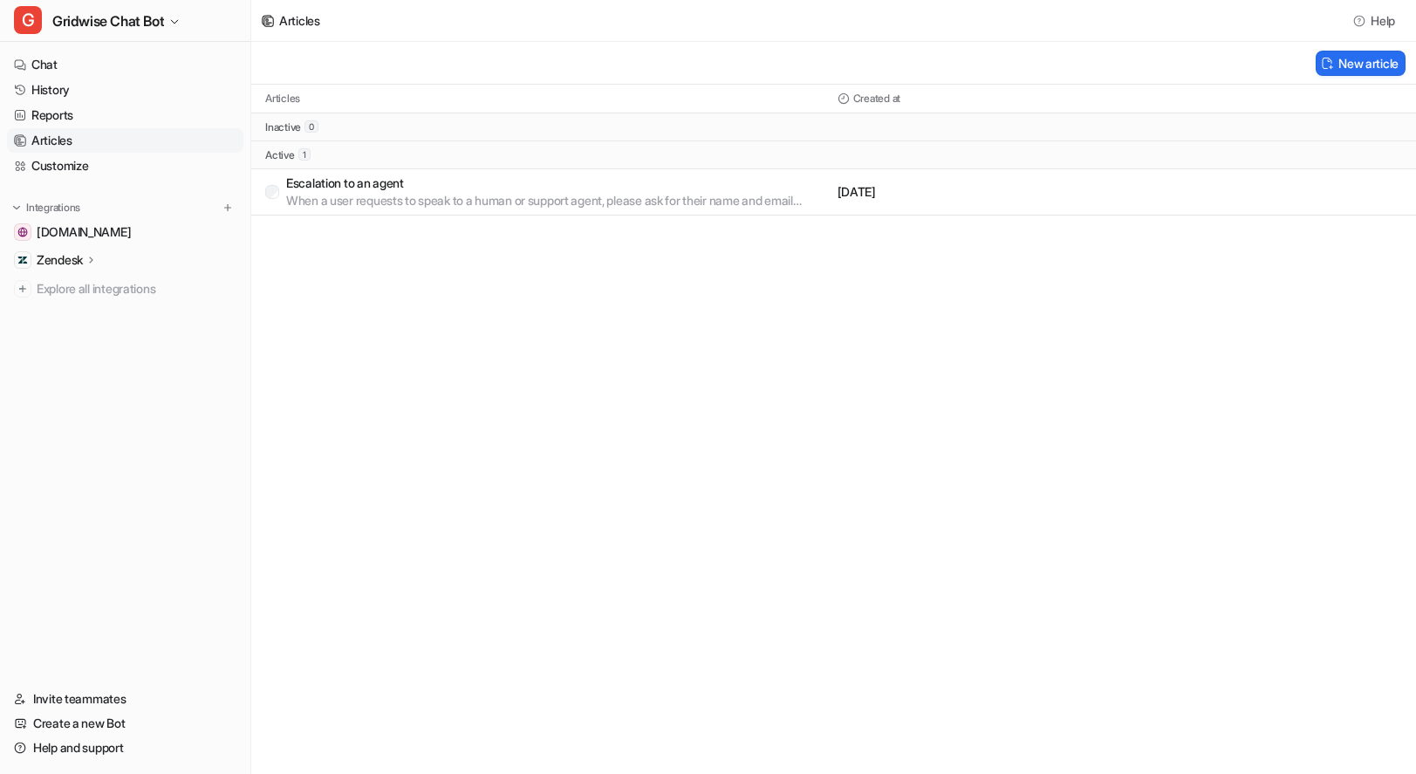
click at [1063, 436] on div "Articles Help New article Articles Created at inactive 0 active 1 Escalation to…" at bounding box center [708, 387] width 1416 height 774
click at [72, 158] on link "Customize" at bounding box center [125, 166] width 236 height 24
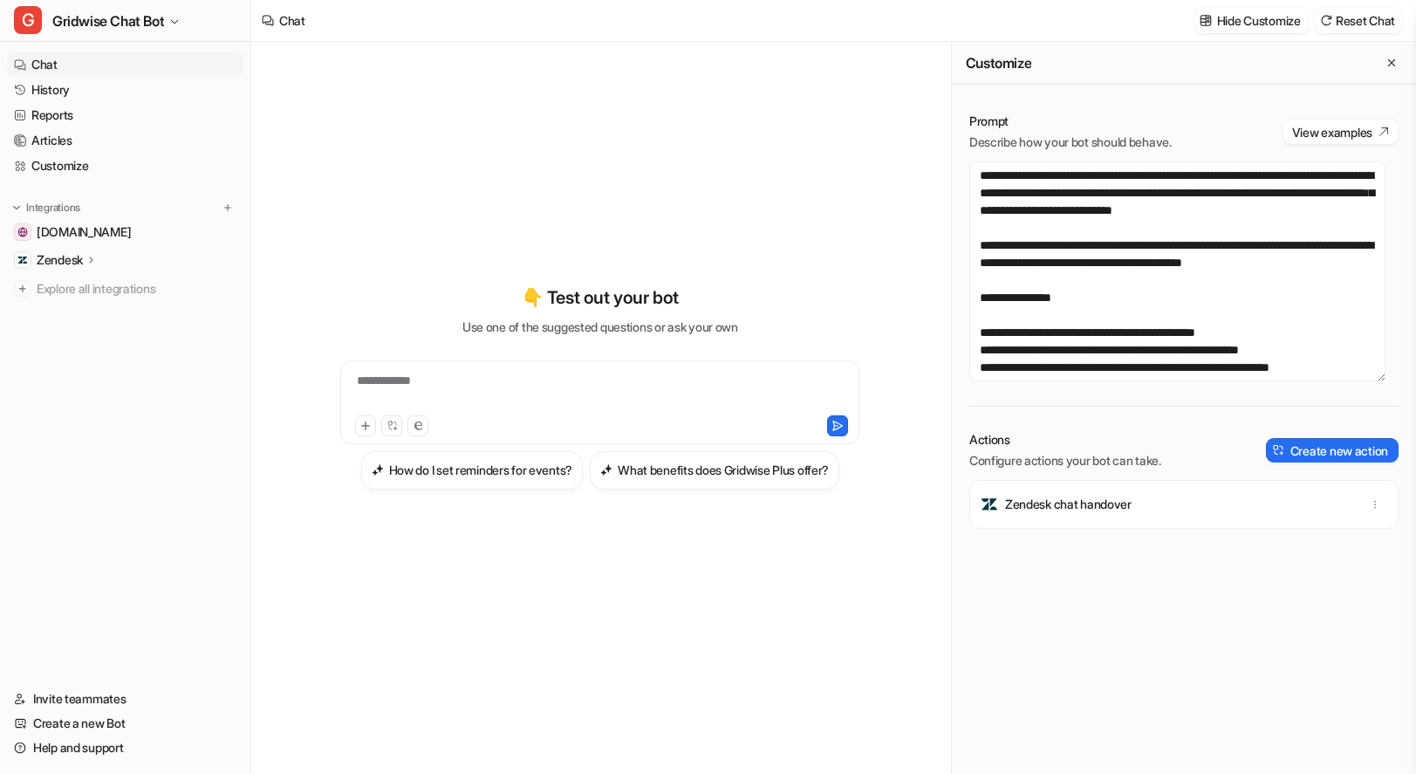
click at [629, 181] on div "**********" at bounding box center [600, 387] width 642 height 542
click at [120, 115] on link "Reports" at bounding box center [125, 115] width 236 height 24
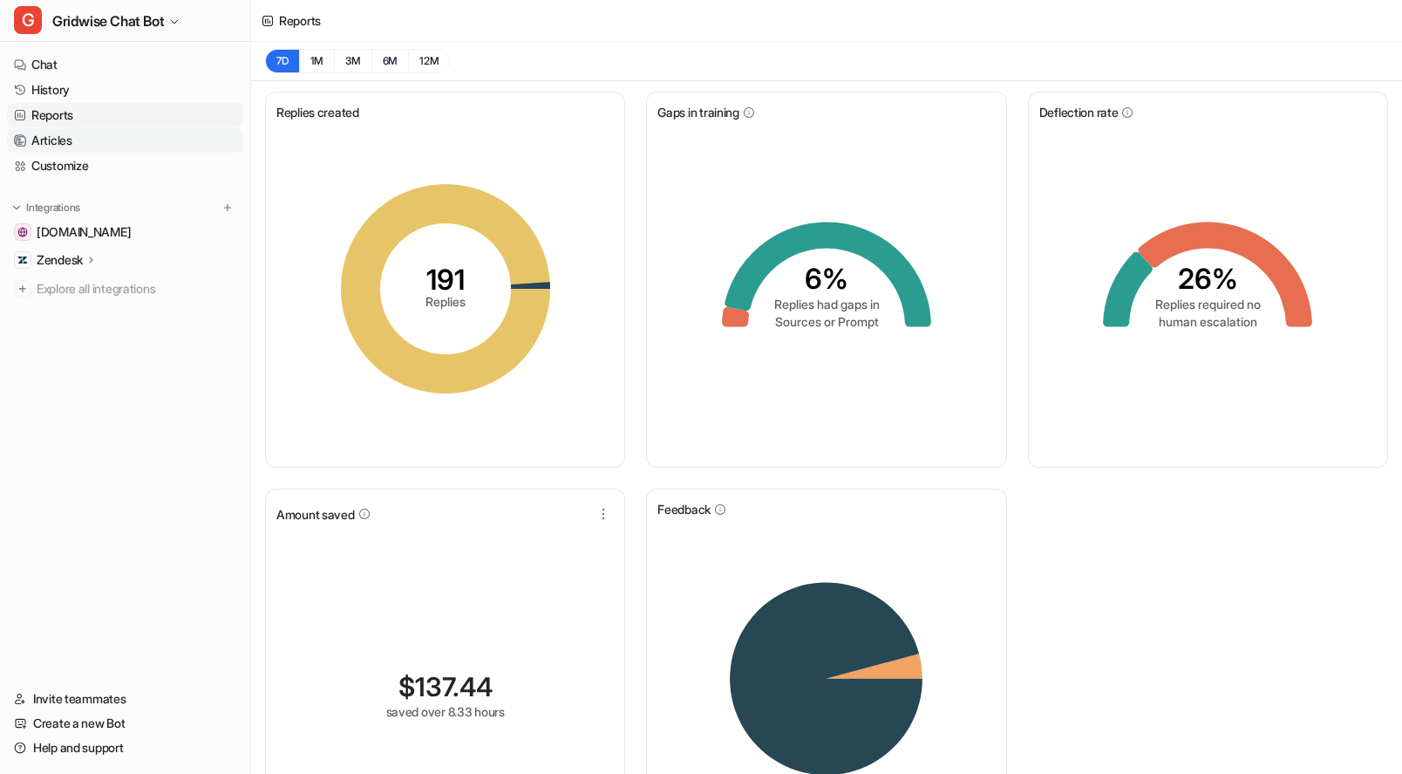
click at [76, 141] on link "Articles" at bounding box center [125, 140] width 236 height 24
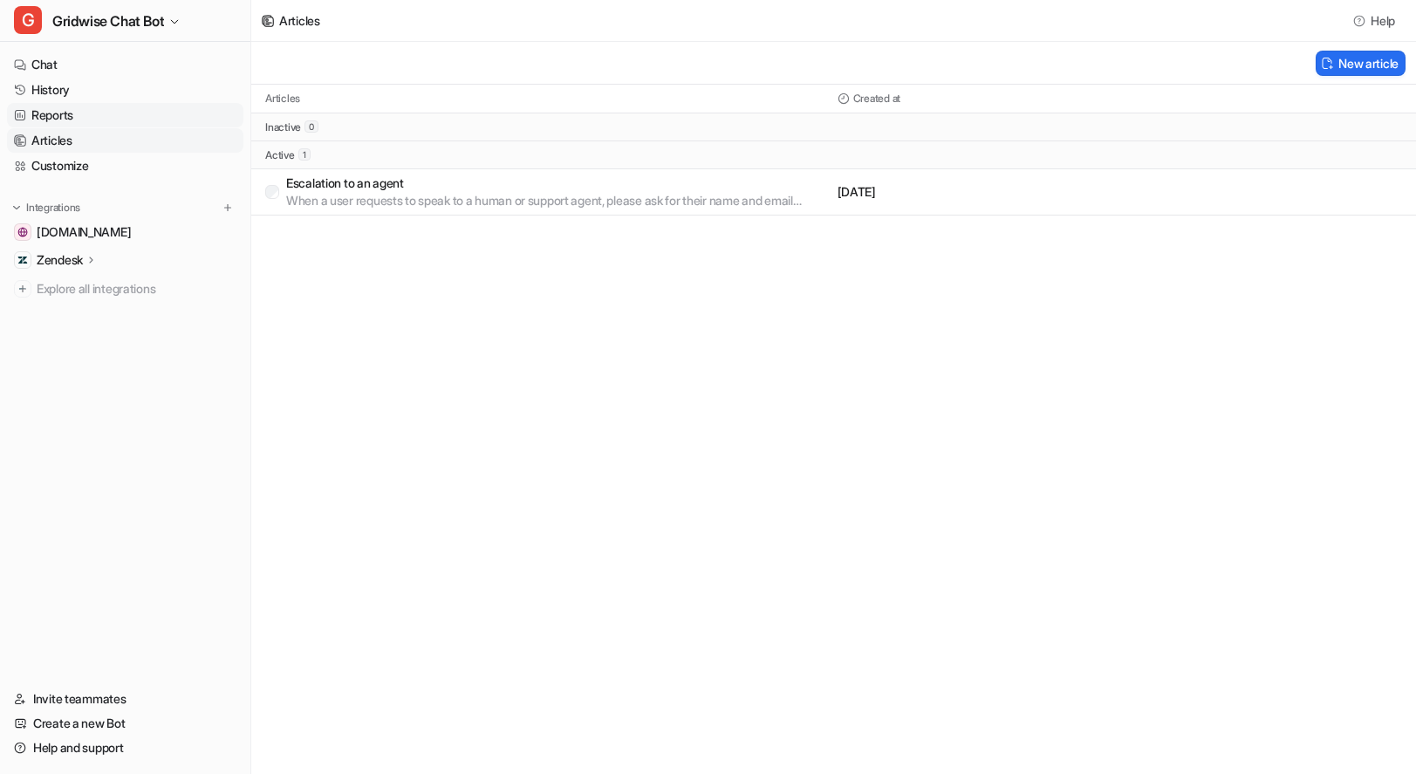
click at [73, 108] on link "Reports" at bounding box center [125, 115] width 236 height 24
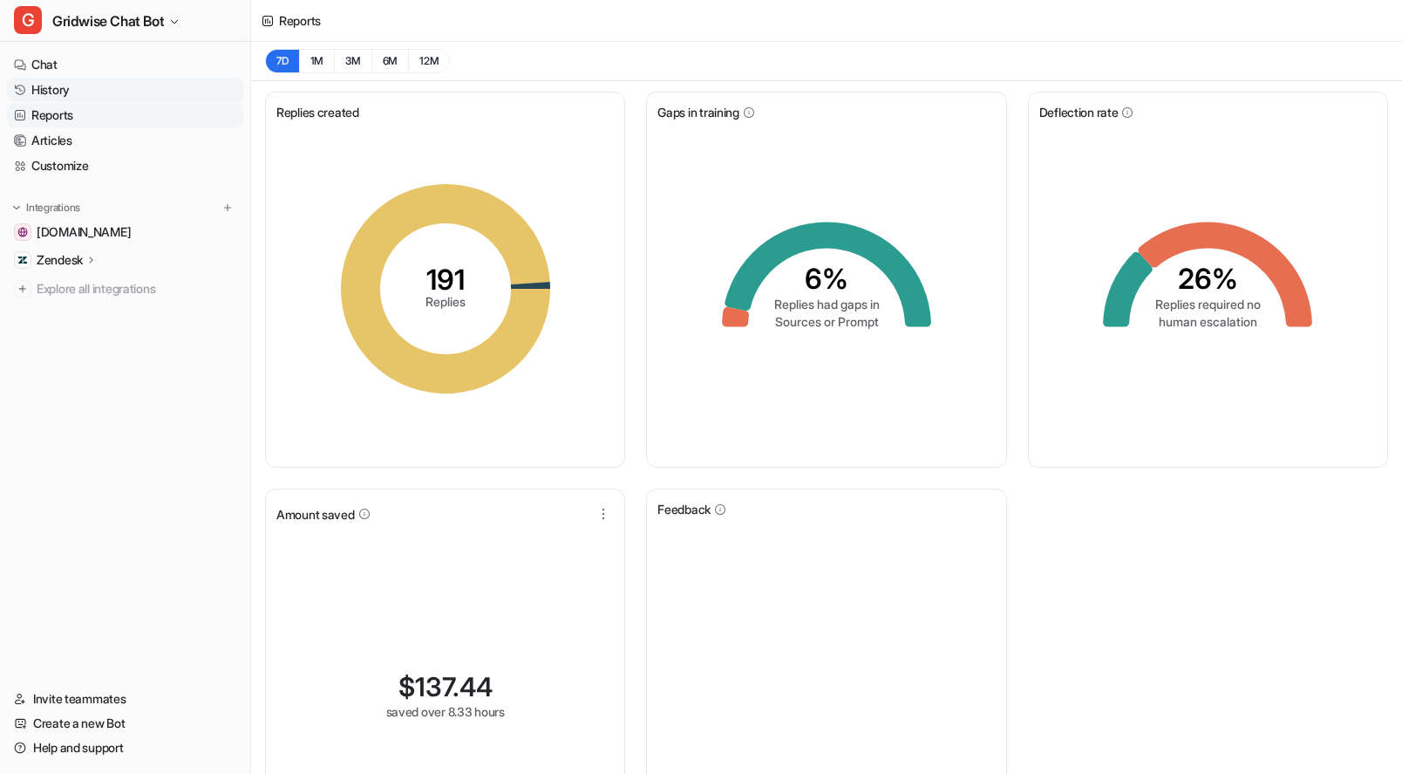
click at [77, 88] on link "History" at bounding box center [125, 90] width 236 height 24
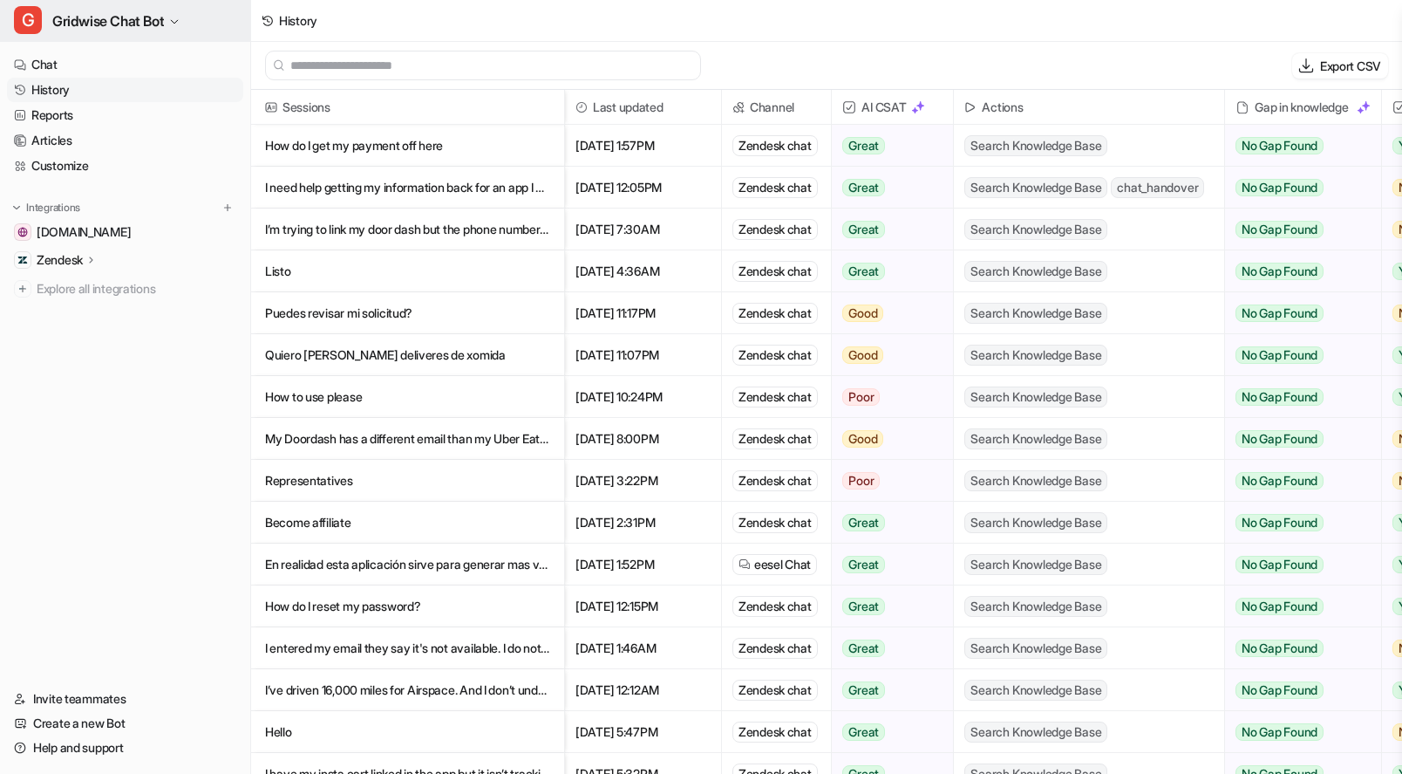
click at [128, 14] on span "Gridwise Chat Bot" at bounding box center [108, 21] width 112 height 24
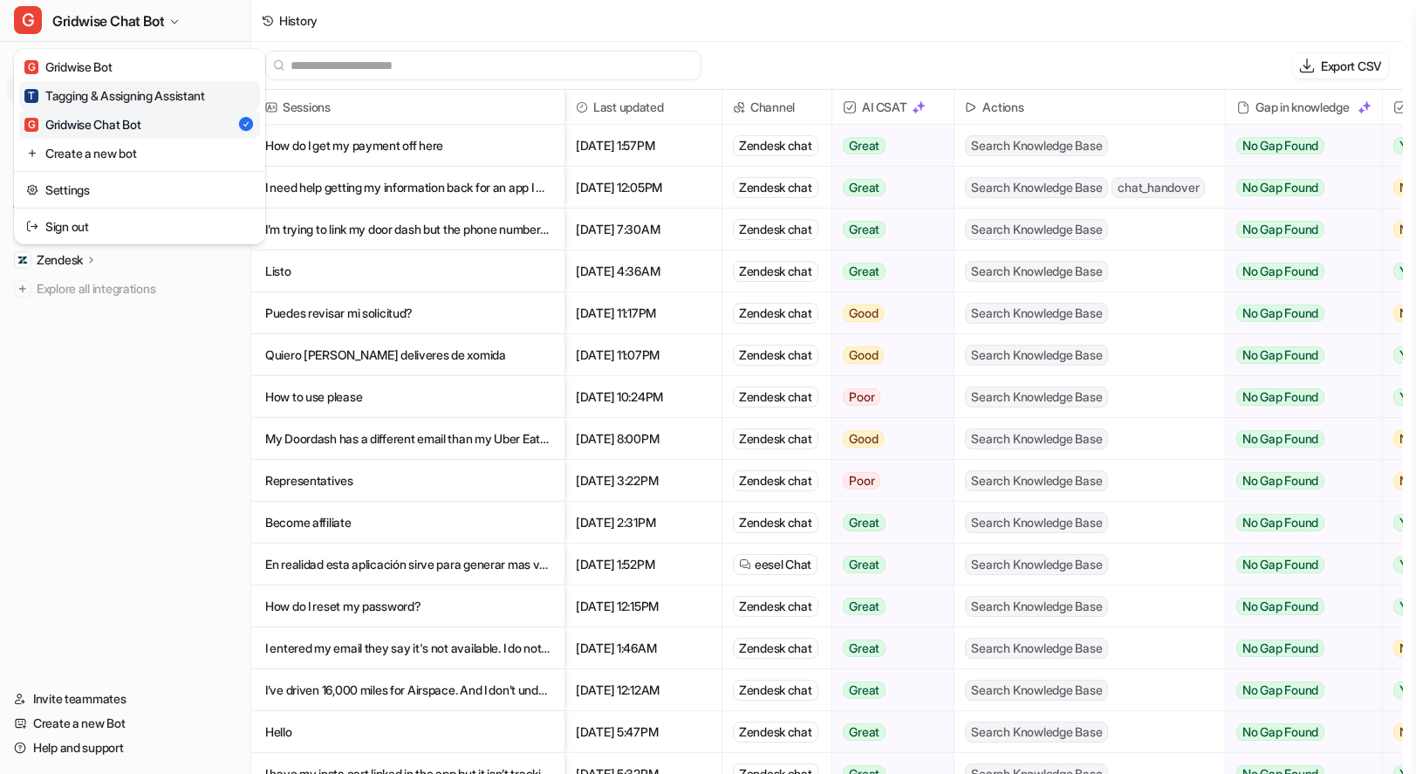
click at [96, 88] on div "T Tagging & Assigning Assistant" at bounding box center [114, 95] width 181 height 18
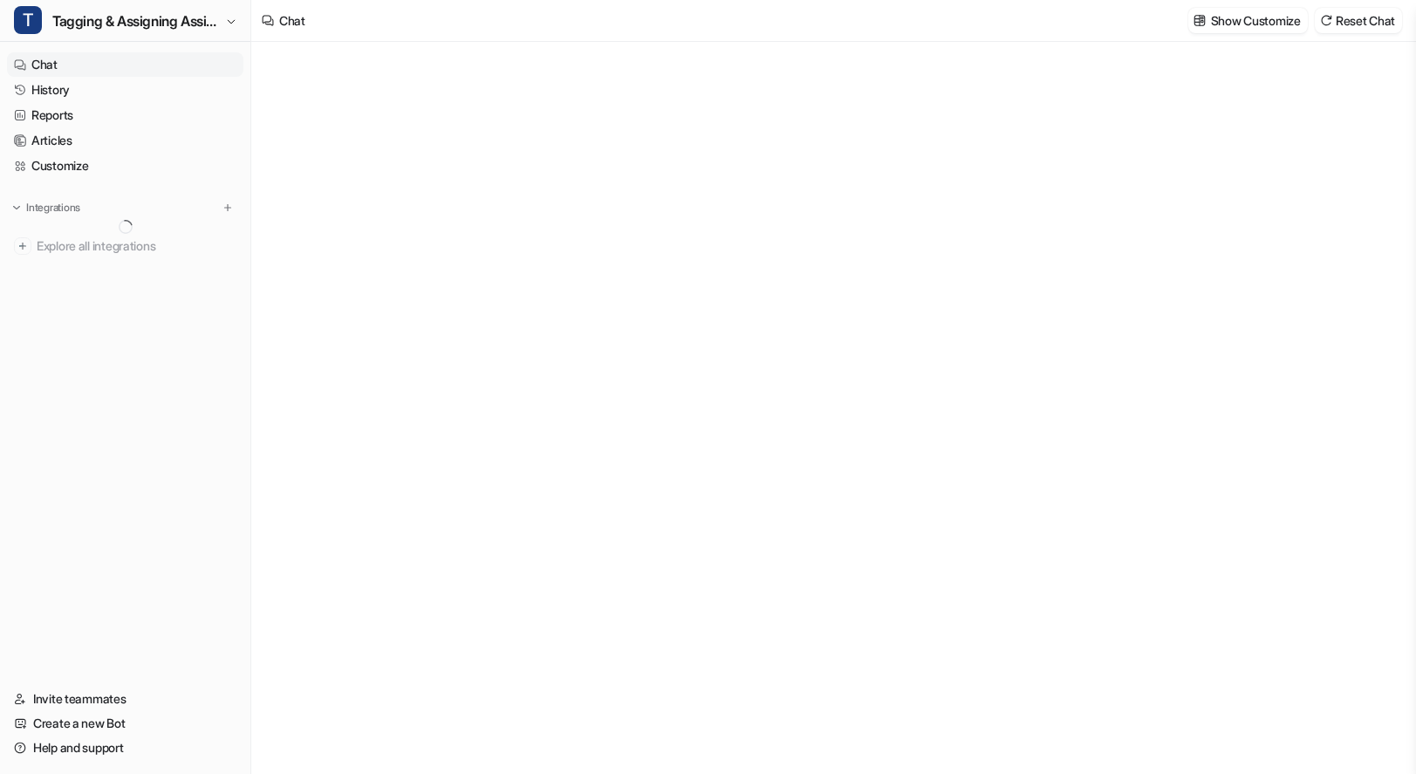
type textarea "**********"
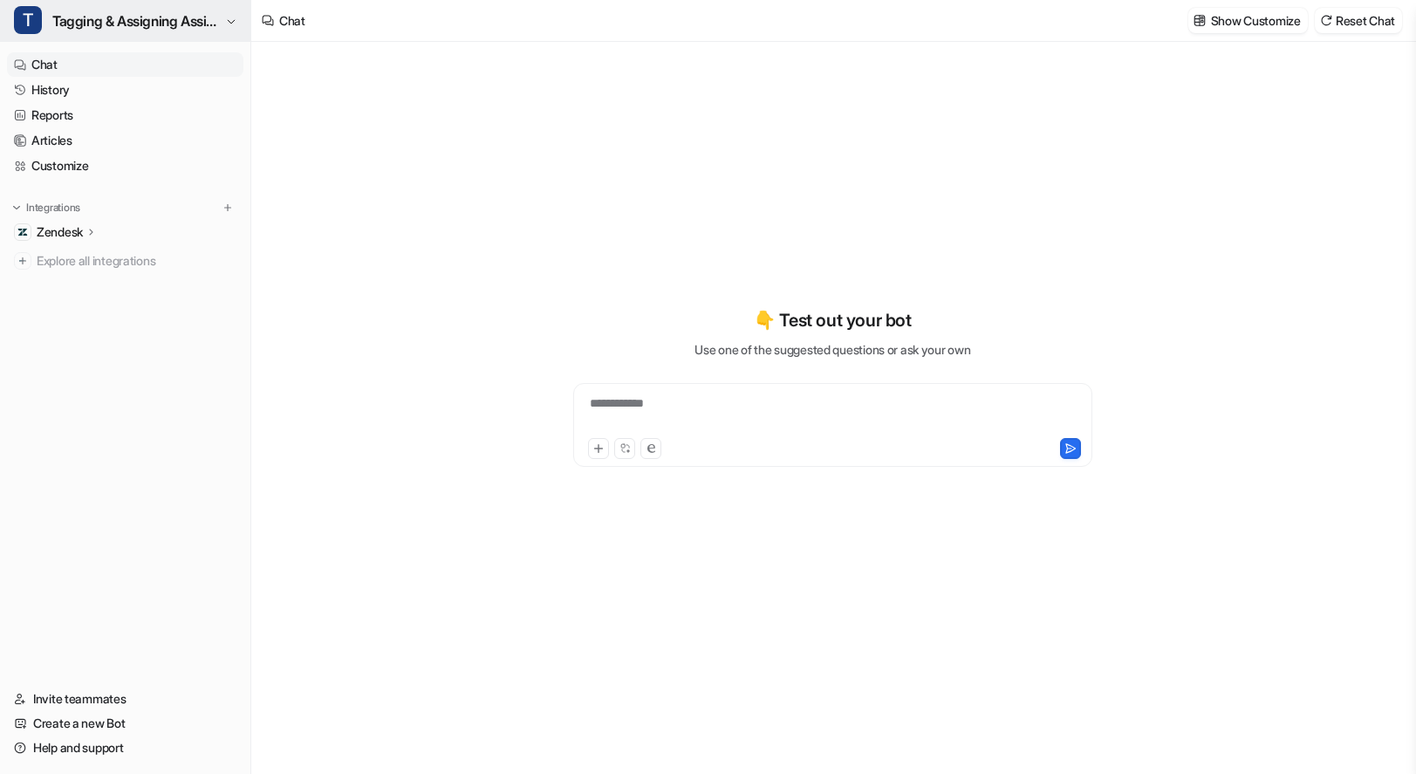
click at [120, 28] on span "Tagging & Assigning Assistant" at bounding box center [136, 21] width 168 height 24
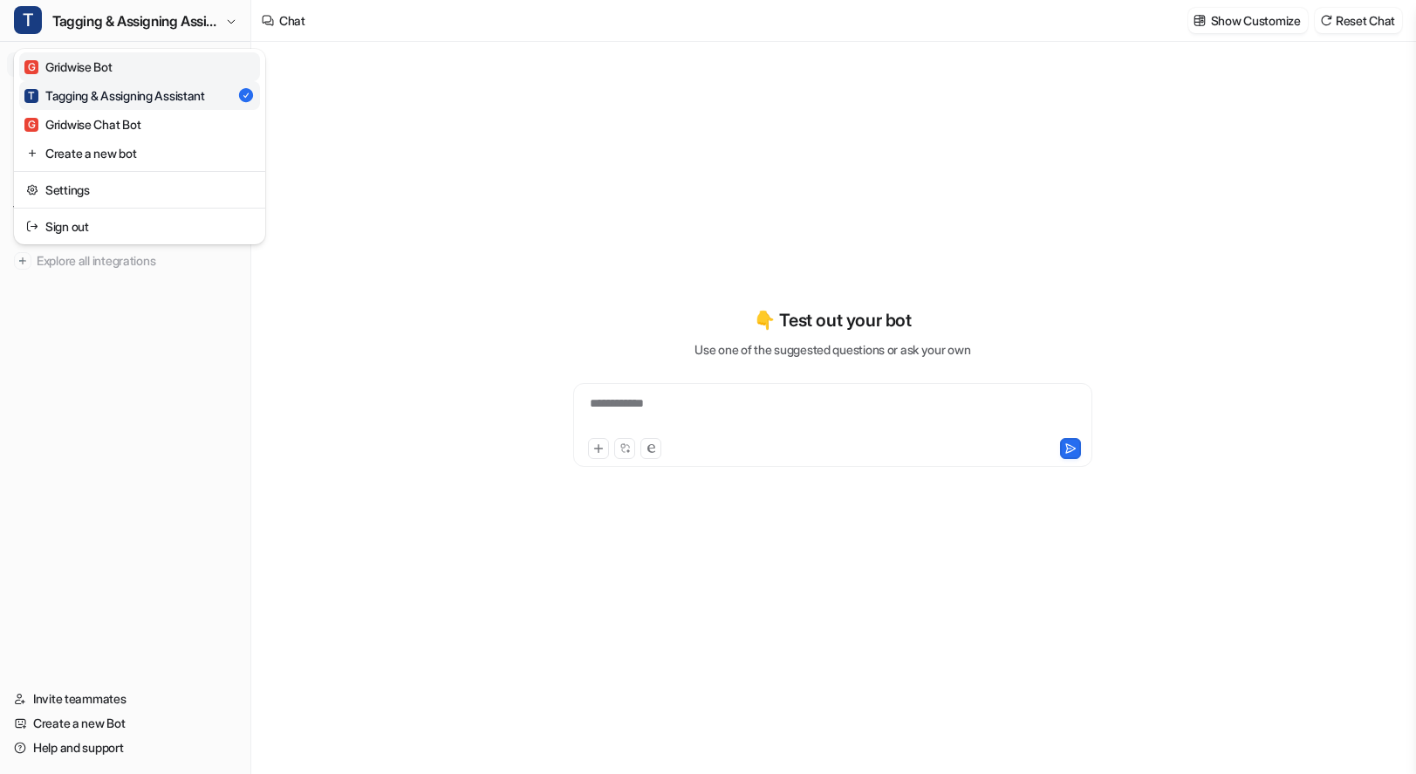
click at [142, 65] on link "G Gridwise Bot" at bounding box center [139, 66] width 241 height 29
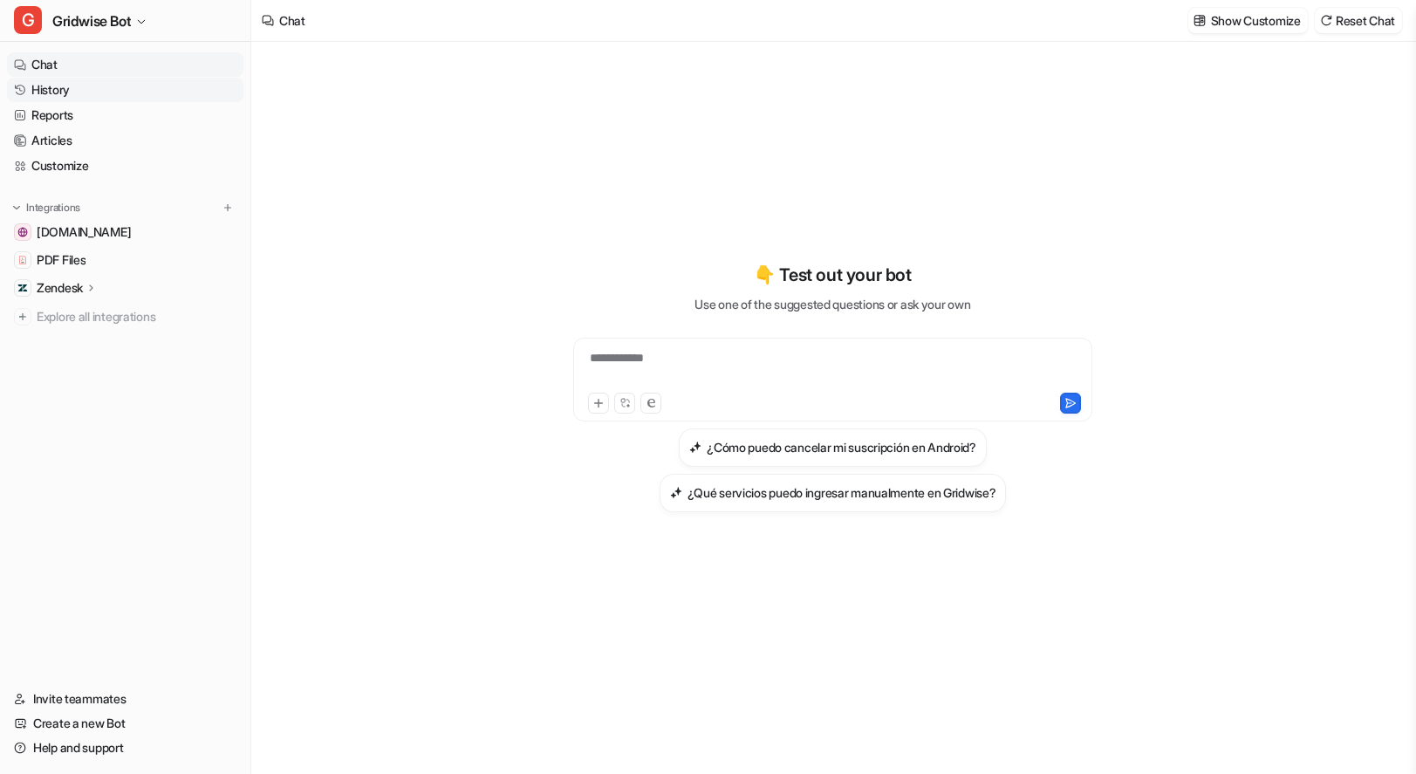
click at [95, 91] on link "History" at bounding box center [125, 90] width 236 height 24
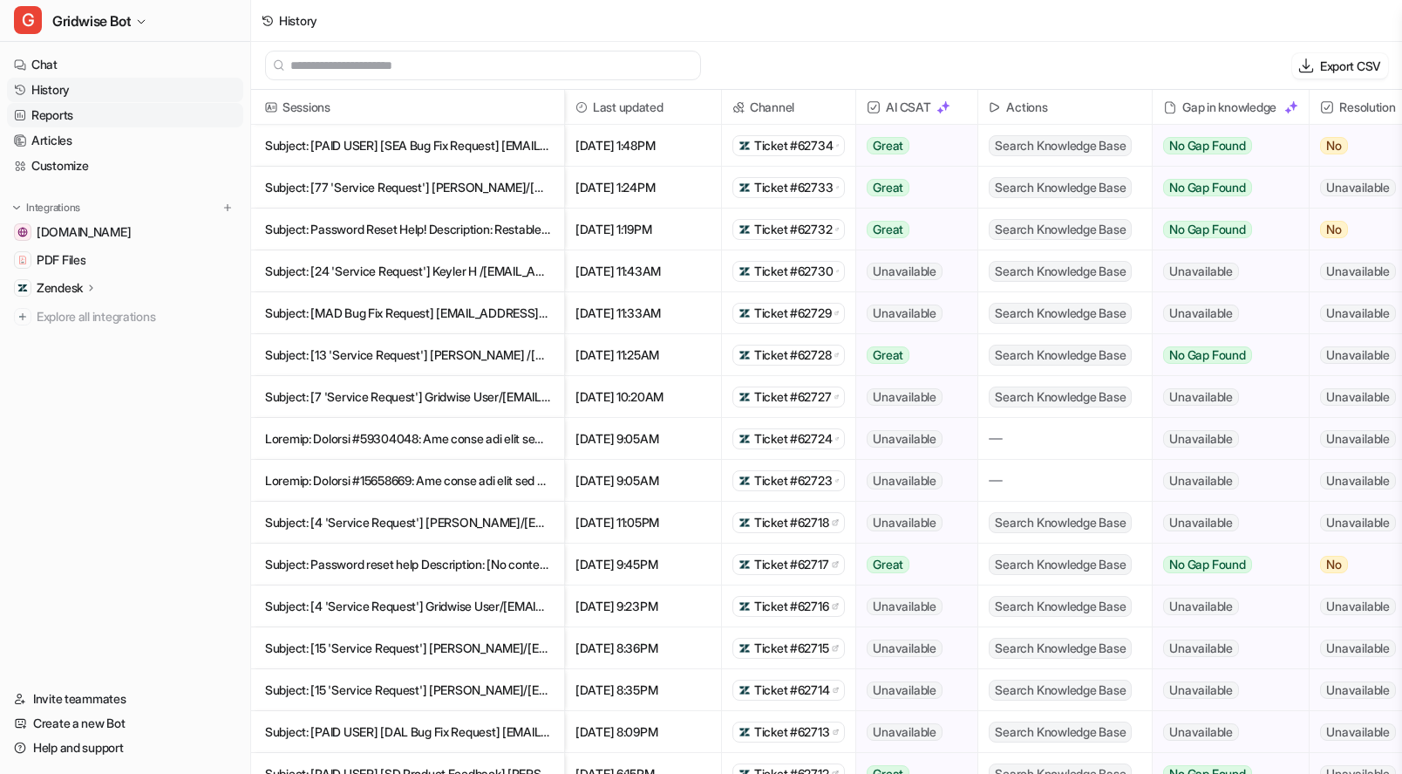
click at [69, 113] on link "Reports" at bounding box center [125, 115] width 236 height 24
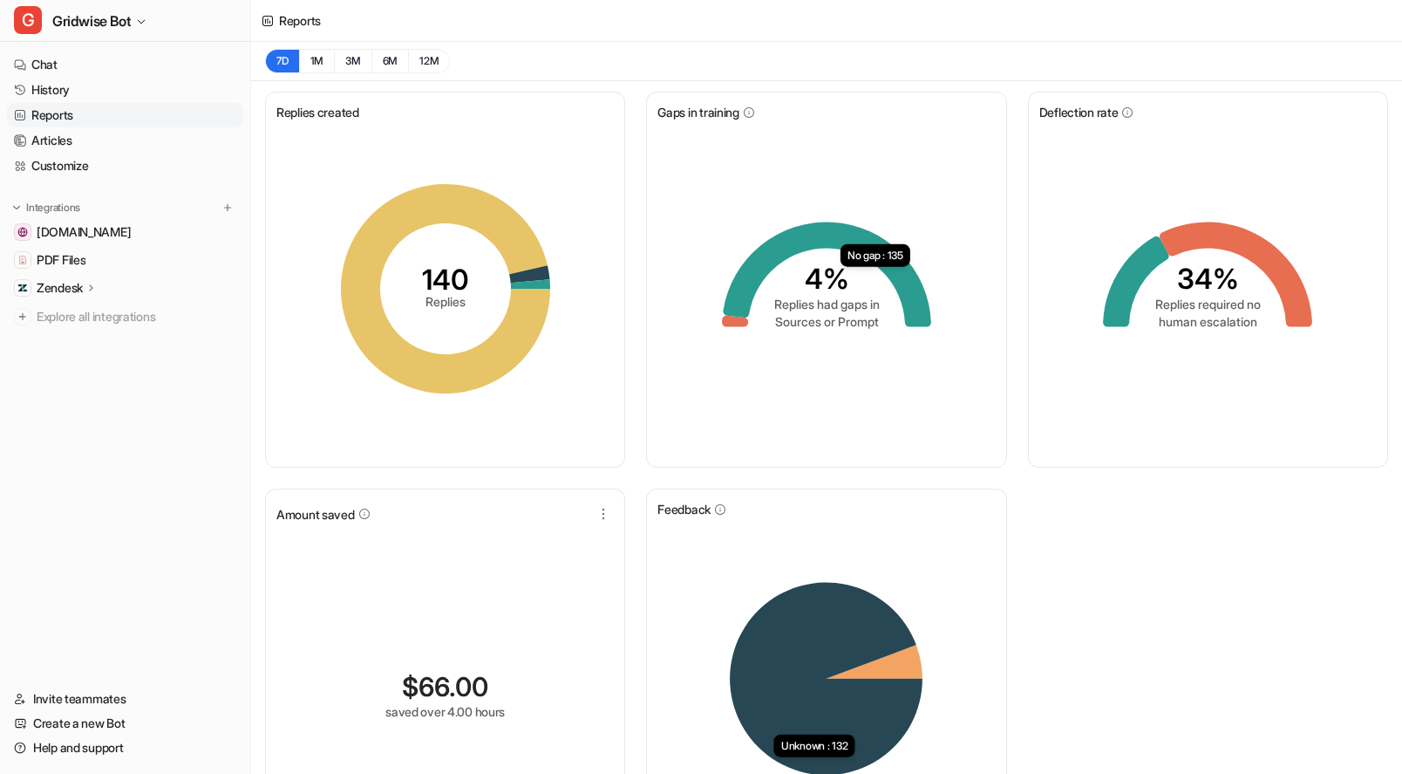
click at [1166, 573] on div "Replies created 140 Replies Gaps in training 4% Replies had gaps in Sources or …" at bounding box center [826, 482] width 1151 height 803
click at [86, 61] on link "Chat" at bounding box center [125, 64] width 236 height 24
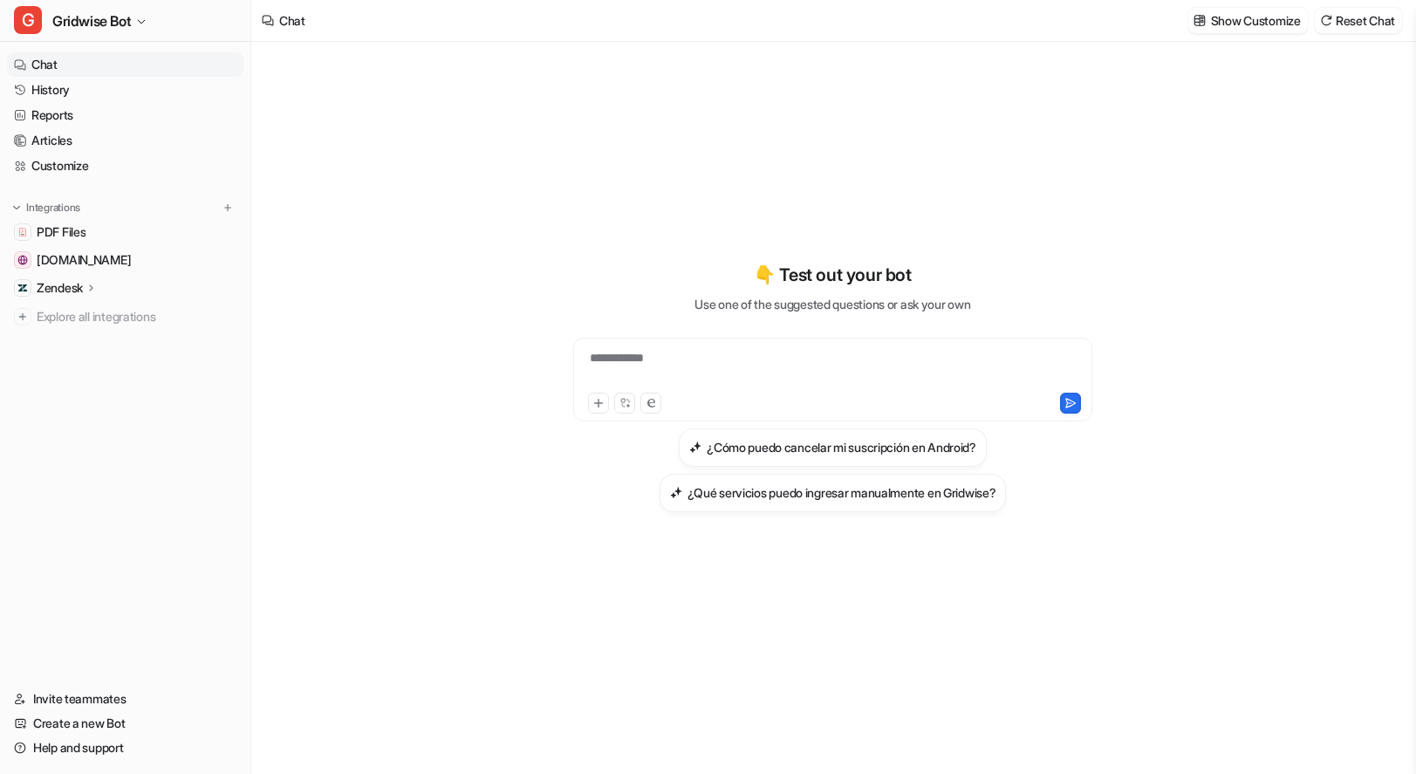
click at [910, 221] on div "**********" at bounding box center [833, 387] width 642 height 542
click at [454, 243] on div "**********" at bounding box center [832, 408] width 1163 height 732
click at [106, 25] on span "Gridwise Bot" at bounding box center [91, 21] width 78 height 24
click at [173, 117] on link "G Gridwise Chat Bot" at bounding box center [139, 124] width 241 height 29
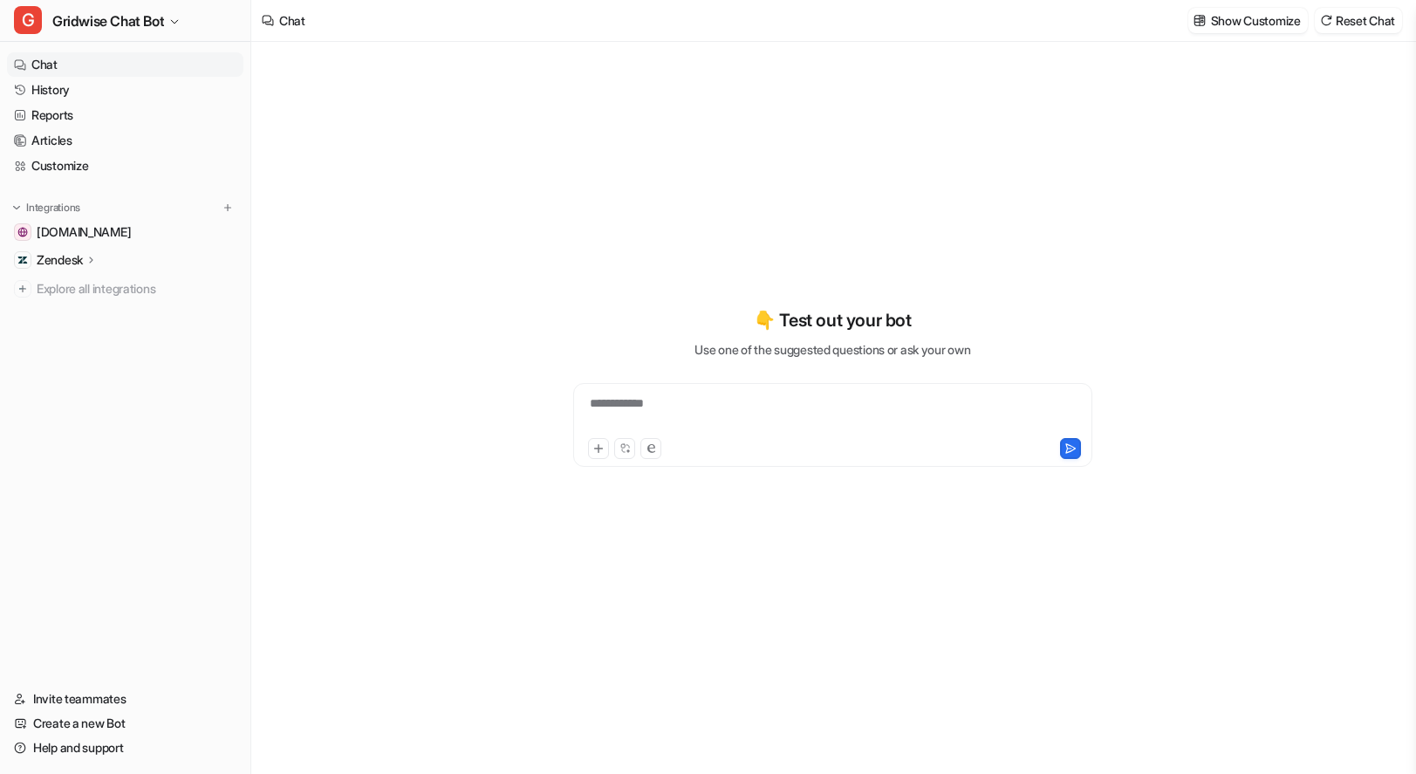
type textarea "**********"
click at [665, 408] on div "**********" at bounding box center [832, 414] width 510 height 40
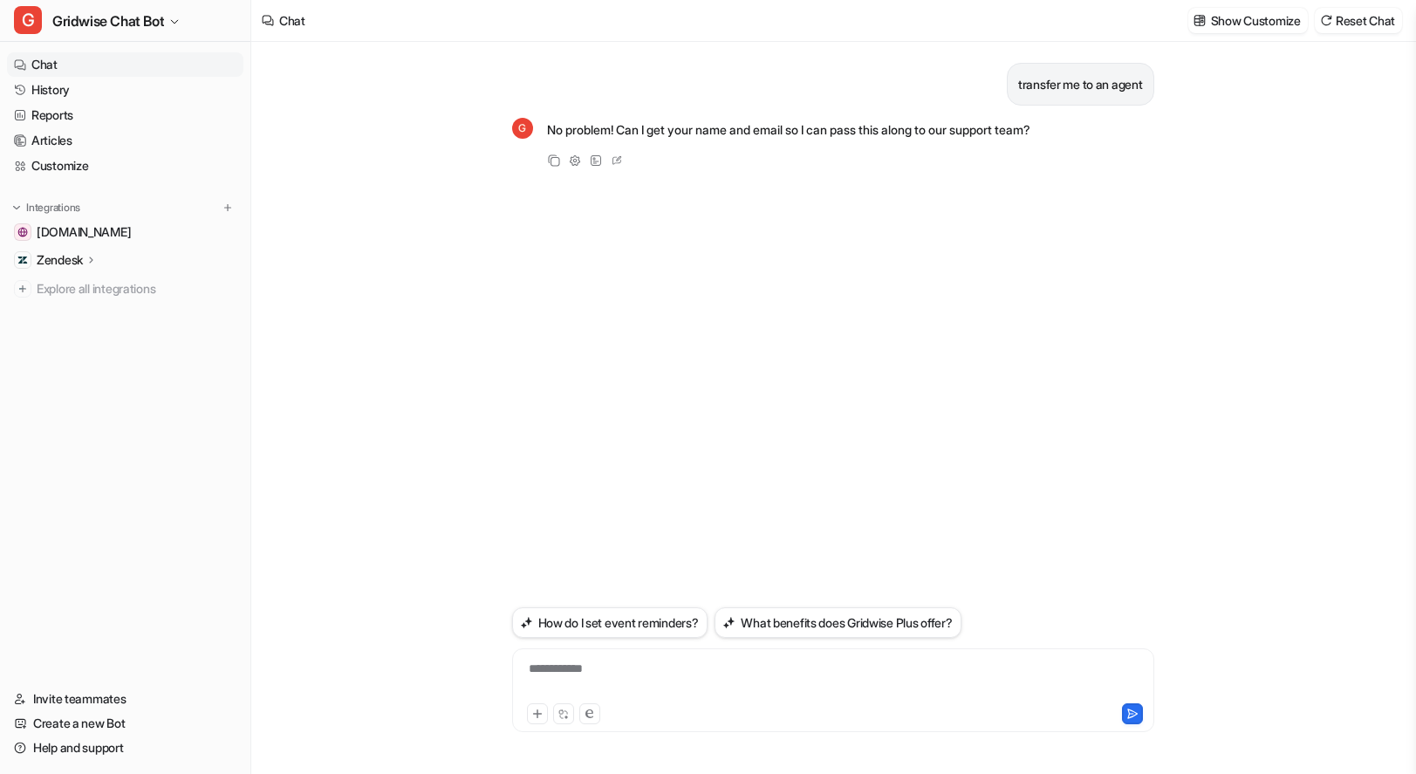
click at [142, 65] on link "Chat" at bounding box center [125, 64] width 236 height 24
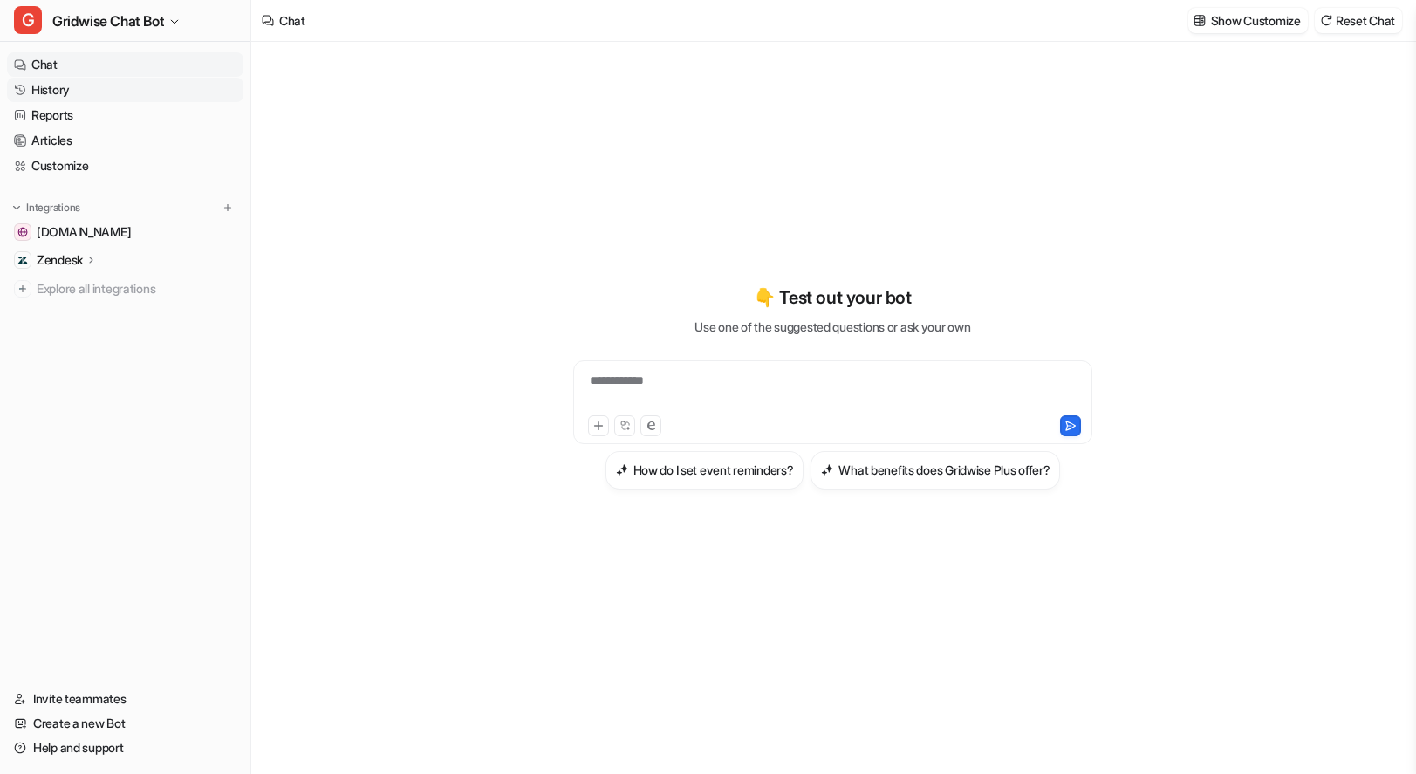
click at [120, 83] on link "History" at bounding box center [125, 90] width 236 height 24
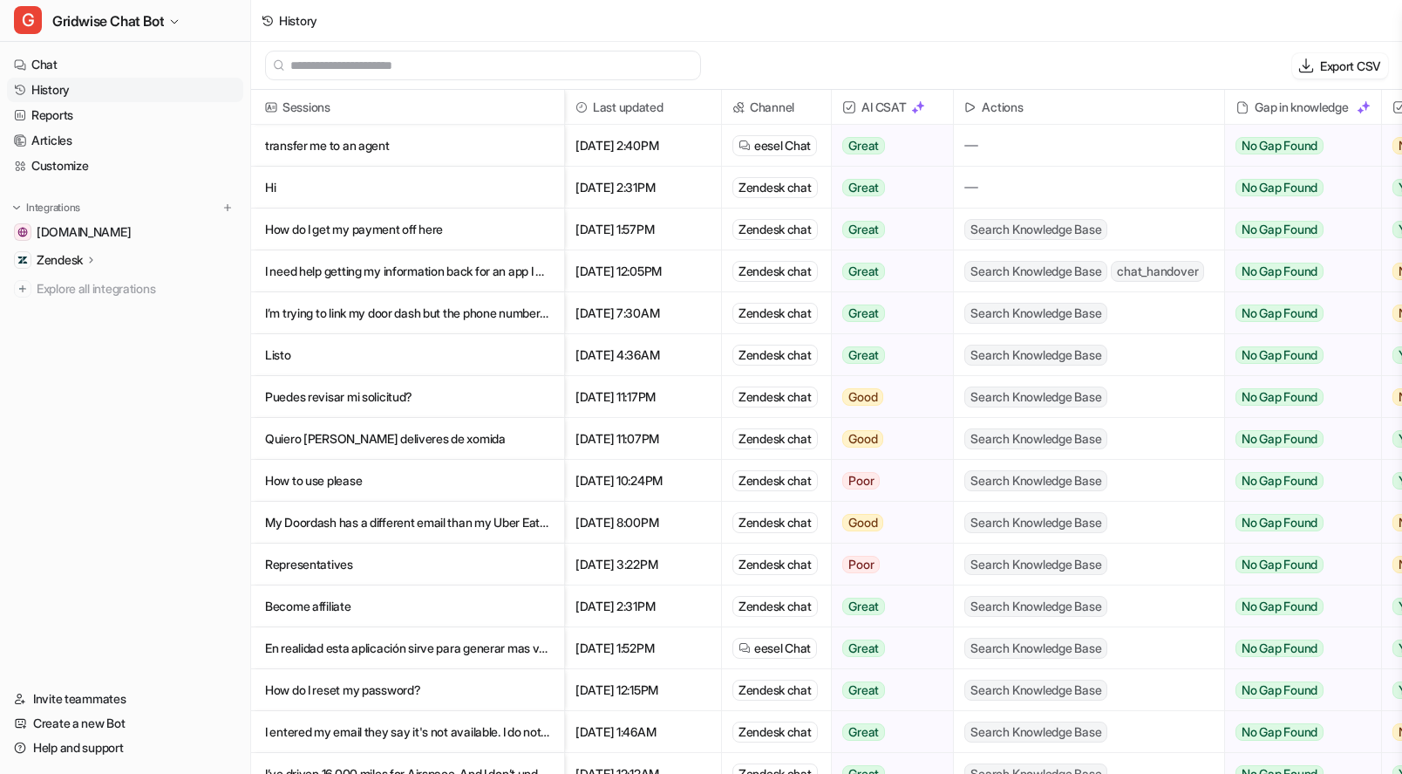
click at [426, 183] on p "Hi" at bounding box center [407, 188] width 285 height 42
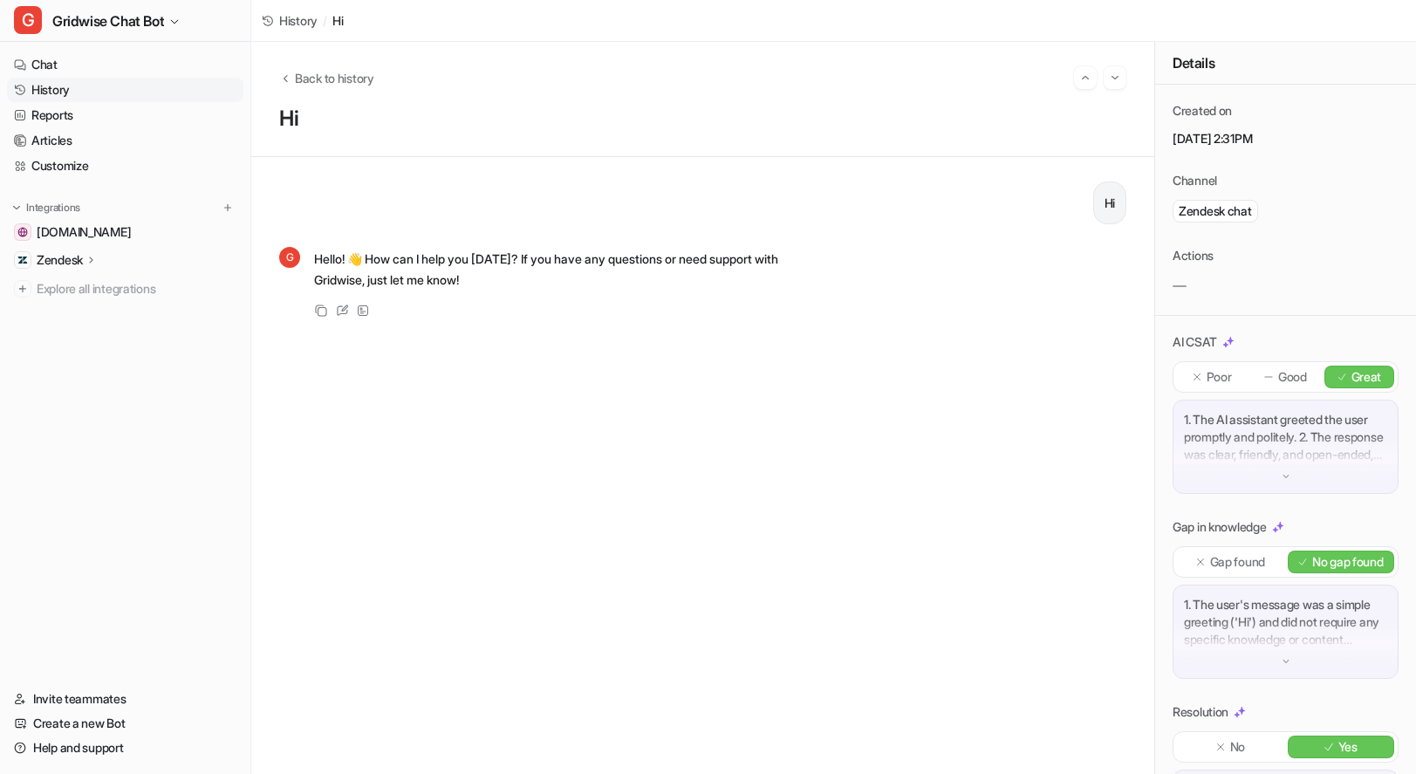
drag, startPoint x: 421, startPoint y: 253, endPoint x: 761, endPoint y: 292, distance: 342.4
click at [761, 292] on span "Hello! 👋 How can I help you [DATE]? If you have any questions or need support w…" at bounding box center [569, 269] width 510 height 48
drag, startPoint x: 703, startPoint y: 267, endPoint x: 493, endPoint y: 285, distance: 211.0
click at [493, 285] on p "Hello! 👋 How can I help you [DATE]? If you have any questions or need support w…" at bounding box center [569, 270] width 510 height 42
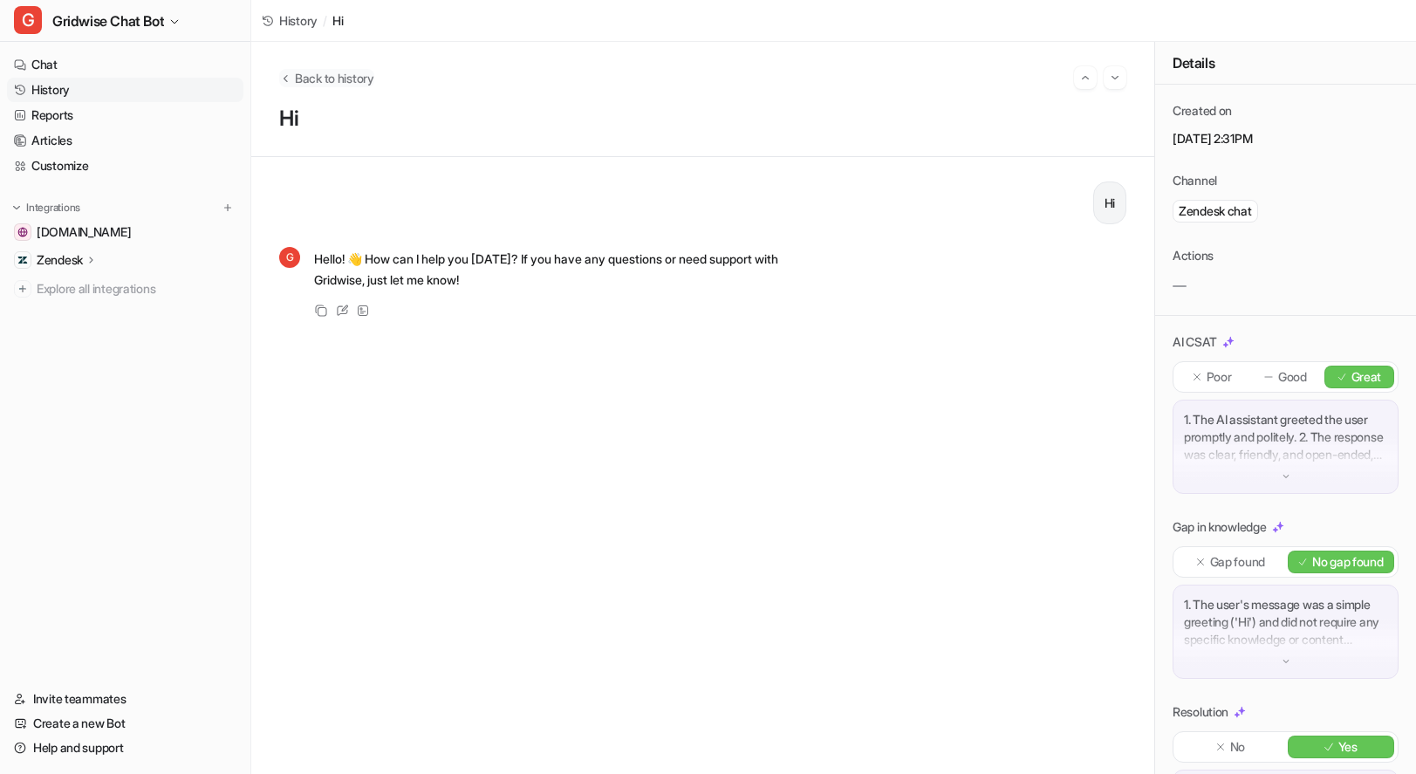
click at [335, 80] on span "Back to history" at bounding box center [334, 78] width 79 height 18
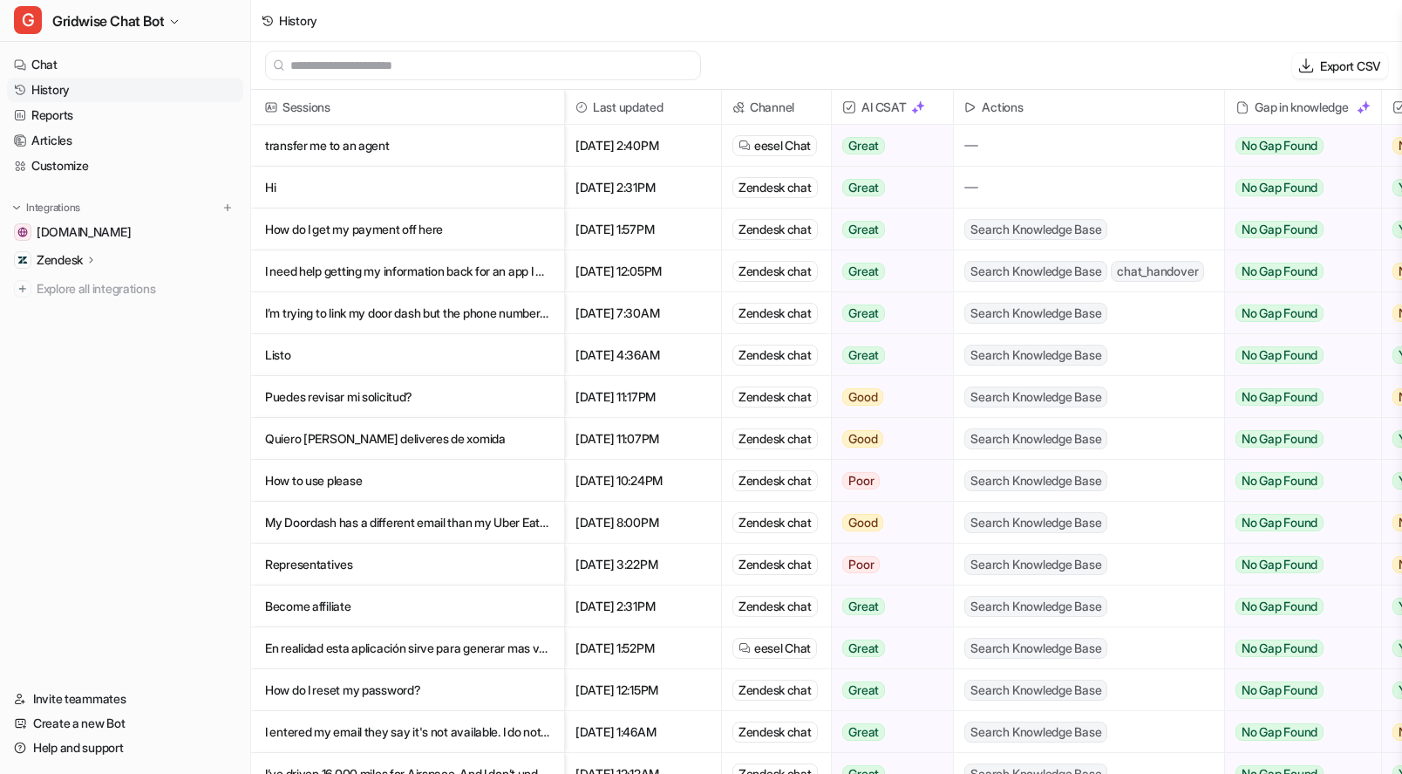
click at [430, 485] on p "How to use please" at bounding box center [407, 481] width 285 height 42
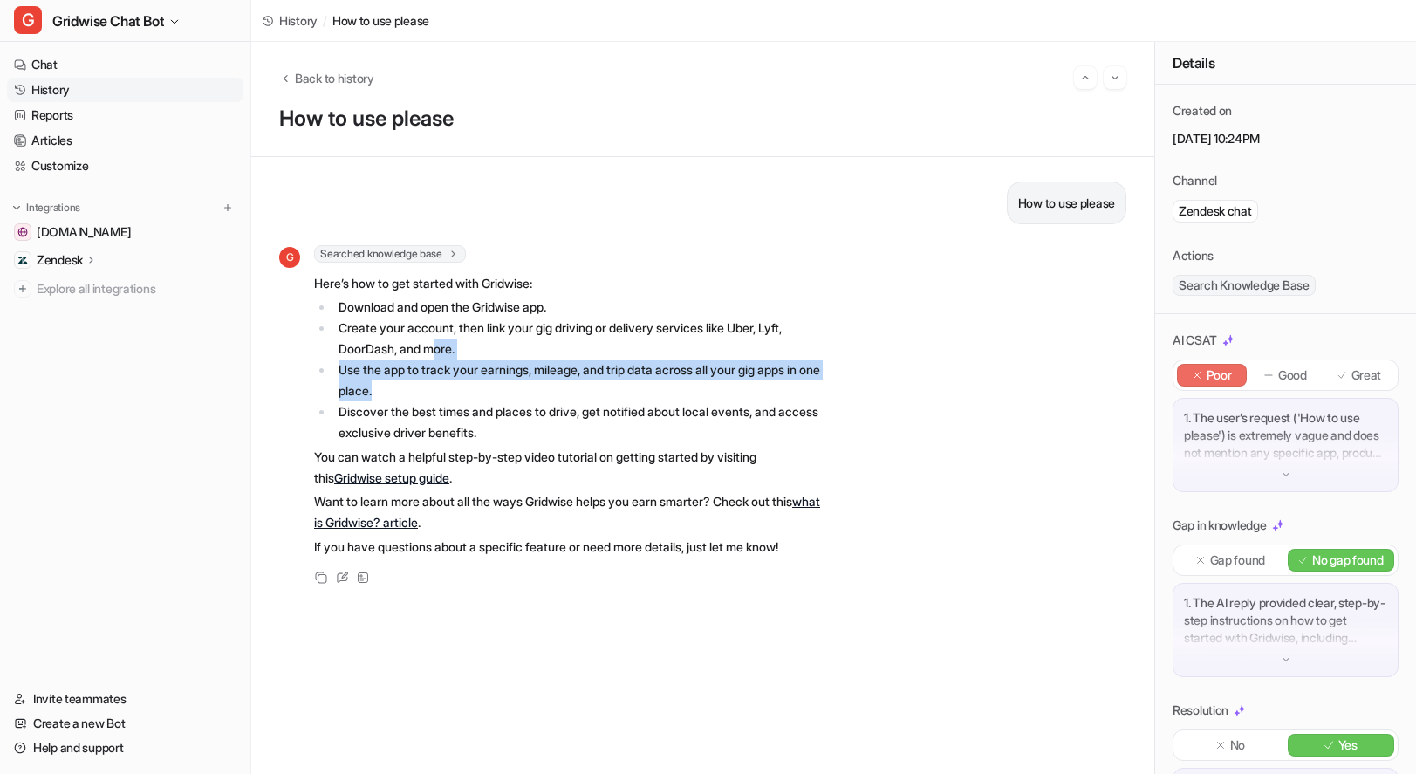
drag, startPoint x: 481, startPoint y: 365, endPoint x: 782, endPoint y: 397, distance: 302.5
click at [782, 397] on ul "Download and open the Gridwise app. Create your account, then link your gig dri…" at bounding box center [569, 370] width 510 height 147
click at [782, 397] on li "Use the app to track your earnings, mileage, and trip data across all your gig …" at bounding box center [578, 380] width 491 height 42
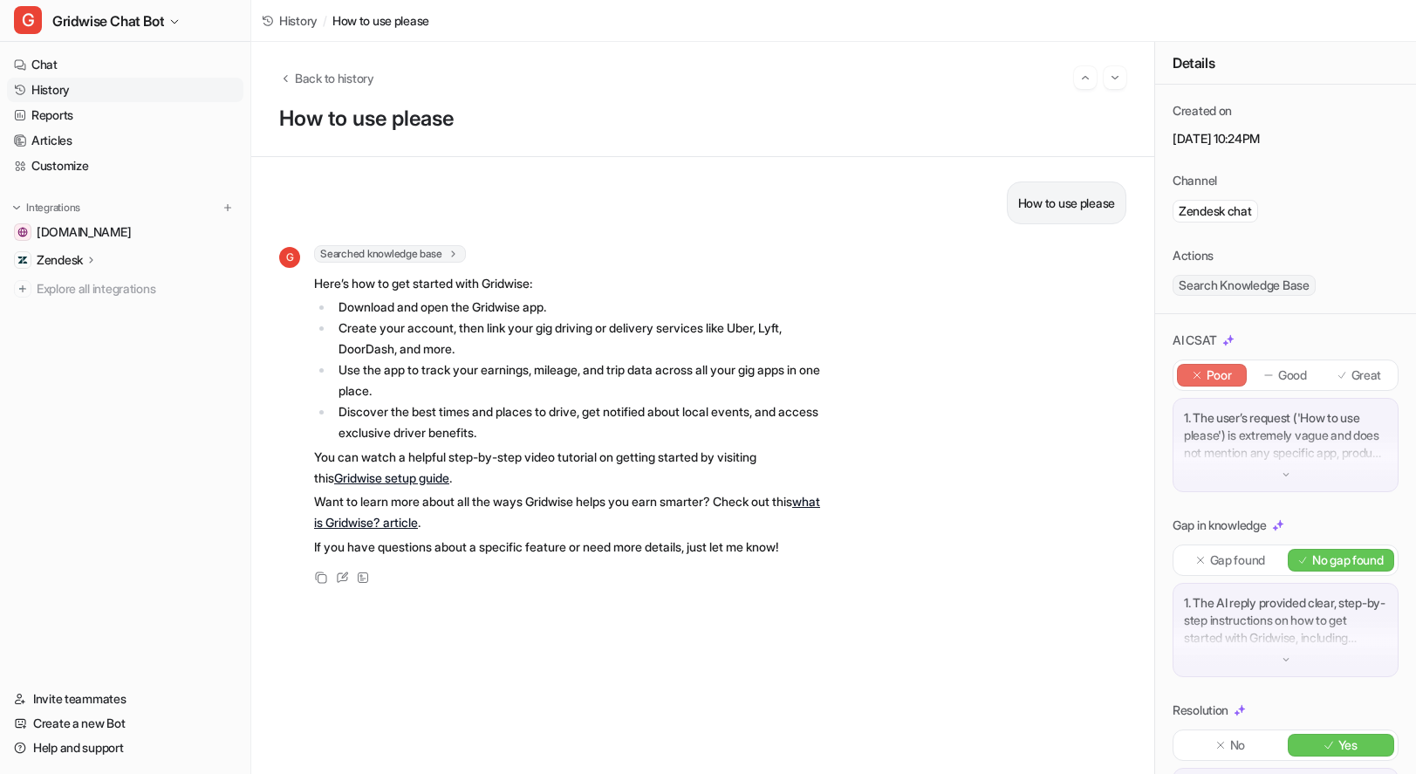
click at [1293, 467] on div "1. The user’s request ('How to use please') is extremely vague and does not men…" at bounding box center [1285, 445] width 226 height 94
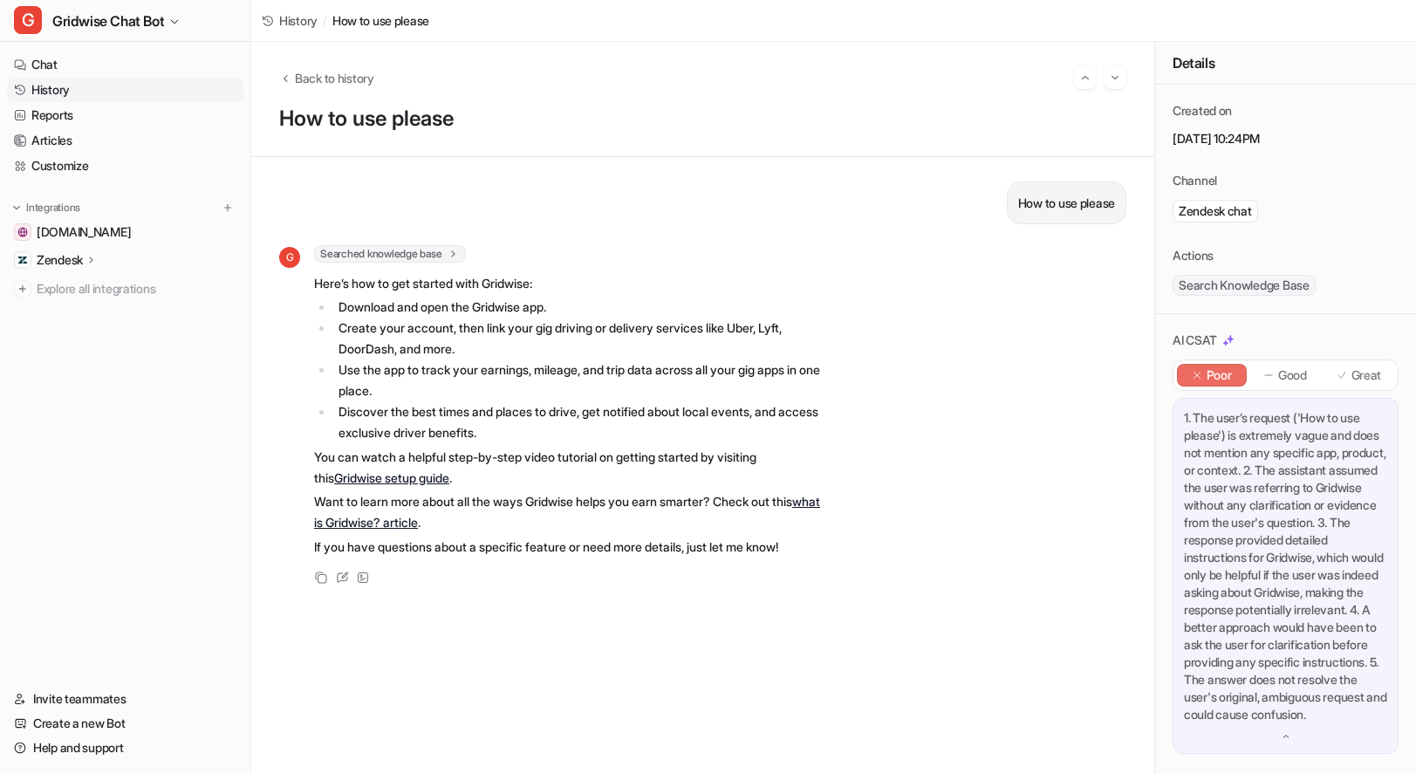
click at [1354, 367] on p "Great" at bounding box center [1366, 374] width 31 height 17
click at [360, 77] on span "Back to history" at bounding box center [334, 78] width 79 height 18
